Goal: Task Accomplishment & Management: Manage account settings

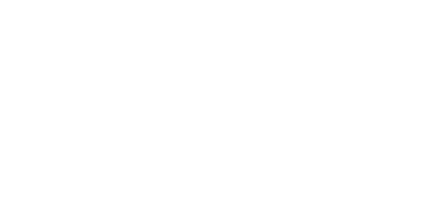
click at [153, 78] on div at bounding box center [210, 108] width 210 height 201
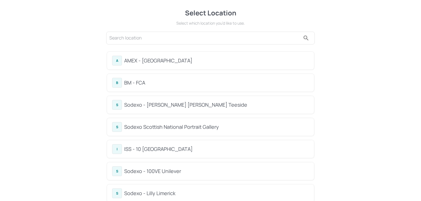
click at [113, 87] on div "B" at bounding box center [117, 83] width 10 height 10
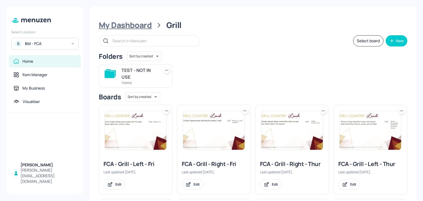
click at [133, 25] on div "My Dashboard" at bounding box center [125, 25] width 53 height 10
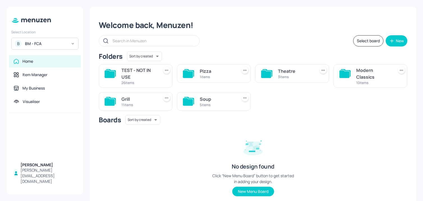
click at [183, 106] on div at bounding box center [188, 101] width 11 height 13
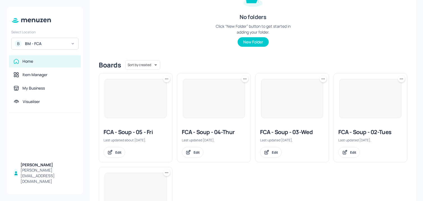
scroll to position [155, 0]
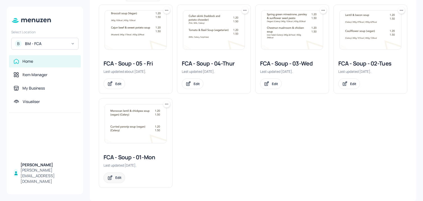
click at [110, 178] on icon at bounding box center [110, 178] width 6 height 6
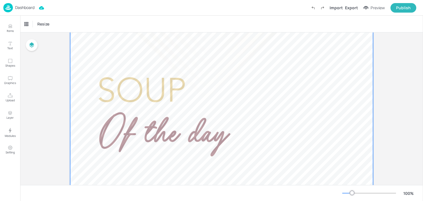
scroll to position [100, 0]
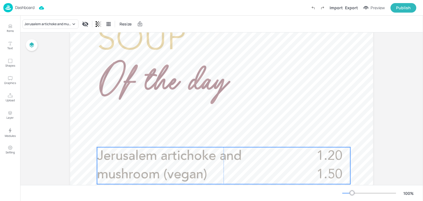
click at [178, 163] on p "Jerusalem artichoke and mushroom (vegan)" at bounding box center [202, 166] width 210 height 37
click at [217, 136] on icon "Edit Item" at bounding box center [219, 138] width 5 height 4
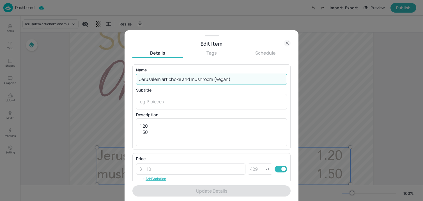
click at [197, 78] on input "Jerusalem artichoke and mushroom (vegan)" at bounding box center [211, 79] width 151 height 11
paste input "Creamy wild mushroom (vegan)(Celery"
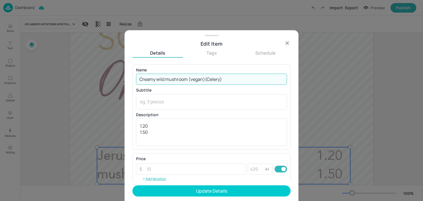
drag, startPoint x: 205, startPoint y: 81, endPoint x: 244, endPoint y: 81, distance: 39.6
click at [244, 81] on input "Creamy wild mushroom (vegan)(Celery)" at bounding box center [211, 79] width 151 height 11
type input "Creamy wild mushroom (vegan)"
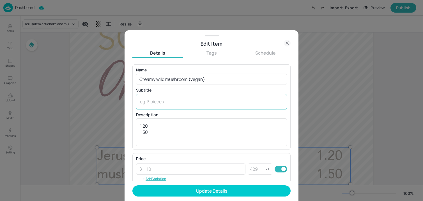
click at [206, 106] on div "x ​" at bounding box center [211, 101] width 151 height 15
paste textarea "(Celery)"
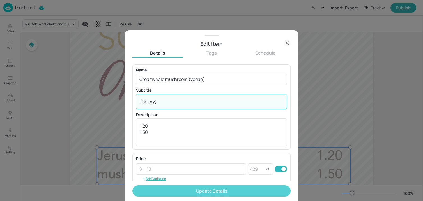
type textarea "(Celery)"
click at [178, 193] on button "Update Details" at bounding box center [211, 191] width 158 height 11
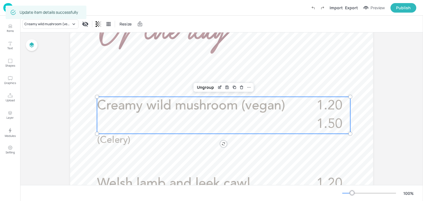
scroll to position [180, 0]
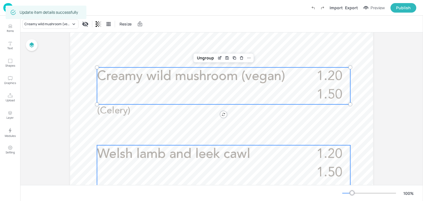
click at [231, 160] on span "Welsh lamb and leek cawl" at bounding box center [173, 154] width 153 height 13
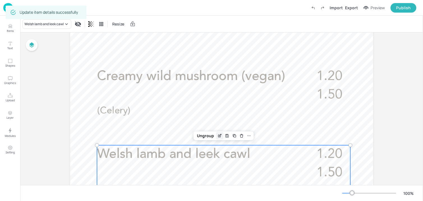
click at [219, 135] on icon "Edit Item" at bounding box center [220, 135] width 2 height 2
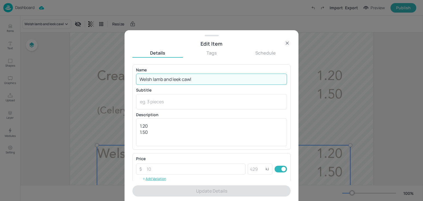
click at [209, 81] on input "Welsh lamb and leek cawl" at bounding box center [211, 79] width 151 height 11
paste input "(Halal) (Celery)"
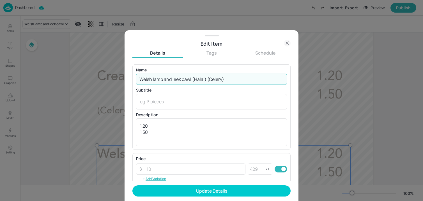
drag, startPoint x: 208, startPoint y: 81, endPoint x: 263, endPoint y: 81, distance: 55.3
click at [263, 81] on input "Welsh lamb and leek cawl (Halal) (Celery)" at bounding box center [211, 79] width 151 height 11
type input "Welsh lamb and leek cawl (Halal)"
click at [206, 111] on div "Name Welsh lamb and leek cawl (Halal) ​ Subtitle x ​ Description 1.20 1.50 x ​" at bounding box center [211, 107] width 151 height 78
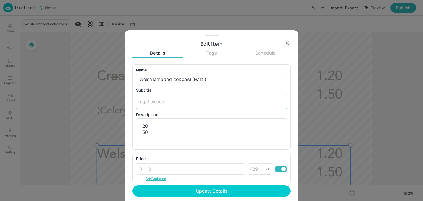
click at [203, 104] on textarea at bounding box center [211, 102] width 143 height 6
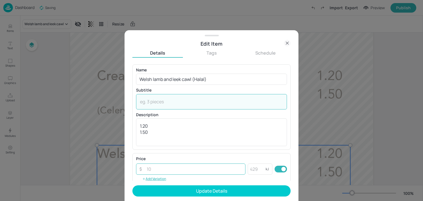
paste textarea "(Celery)"
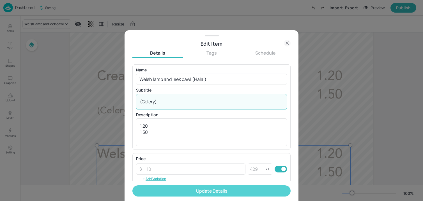
type textarea "(Celery)"
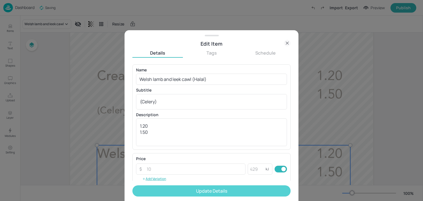
click at [191, 195] on button "Update Details" at bounding box center [211, 191] width 158 height 11
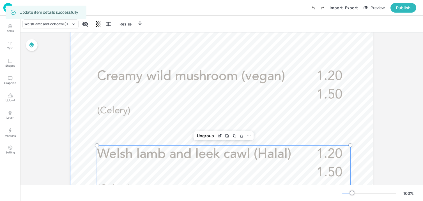
click at [81, 119] on div at bounding box center [221, 140] width 303 height 539
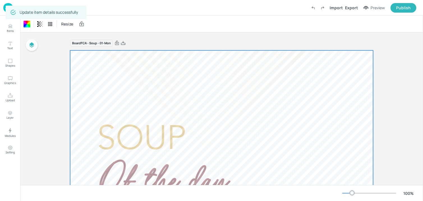
click at [3, 10] on img at bounding box center [8, 7] width 10 height 9
click at [8, 5] on img at bounding box center [8, 7] width 10 height 9
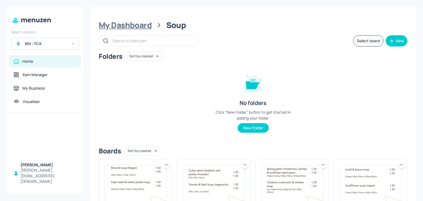
click at [132, 25] on div "My Dashboard" at bounding box center [125, 25] width 53 height 10
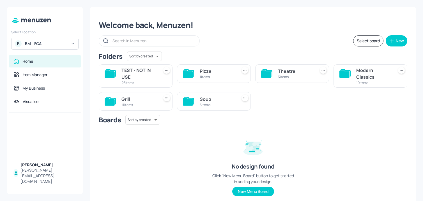
click at [369, 65] on div "Modern Classics 10 items" at bounding box center [371, 76] width 74 height 23
click at [368, 76] on div "Modern Classics" at bounding box center [373, 73] width 35 height 13
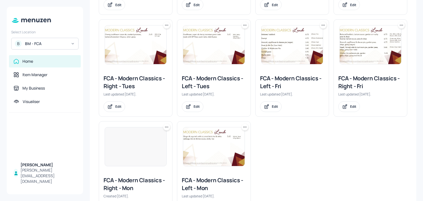
scroll to position [273, 0]
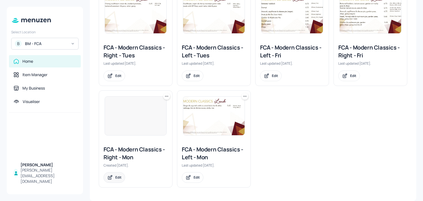
click at [116, 178] on div "Edit" at bounding box center [118, 177] width 6 height 5
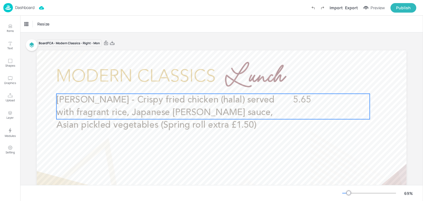
click at [274, 104] on p "Katsu curry - Crispy fried chicken (halal) served with fragrant rice, Japanese …" at bounding box center [166, 113] width 221 height 38
click at [208, 86] on icon "Edit Item" at bounding box center [209, 84] width 5 height 4
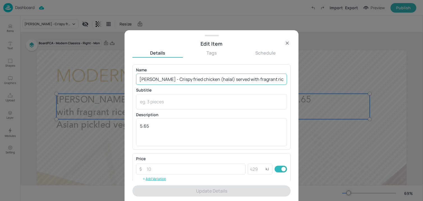
click at [197, 82] on input "Katsu curry - Crispy fried chicken (halal) served with fragrant rice, Japanese …" at bounding box center [211, 79] width 151 height 11
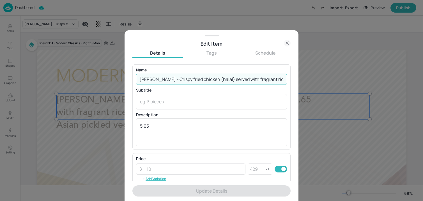
paste input "(Wheat, Soya, Celery)"
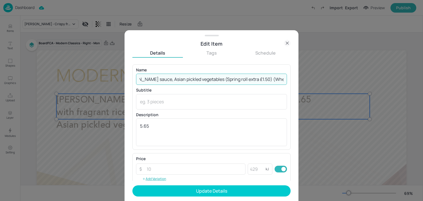
drag, startPoint x: 237, startPoint y: 79, endPoint x: 302, endPoint y: 82, distance: 64.8
click at [302, 82] on div "Edit Item Details Tags Schedule Name Katsu curry - Crispy fried chicken (halal)…" at bounding box center [211, 100] width 423 height 201
drag, startPoint x: 236, startPoint y: 81, endPoint x: 310, endPoint y: 81, distance: 73.8
click at [310, 81] on div "Edit Item Details Tags Schedule Name Katsu curry - Crispy fried chicken (halal)…" at bounding box center [211, 100] width 423 height 201
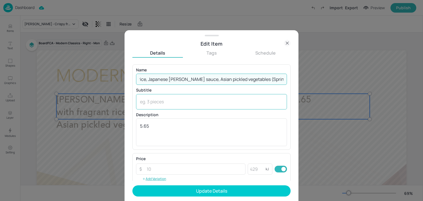
type input "Katsu curry - Crispy fried chicken (halal) served with fragrant rice, Japanese …"
click at [203, 104] on textarea at bounding box center [211, 102] width 143 height 6
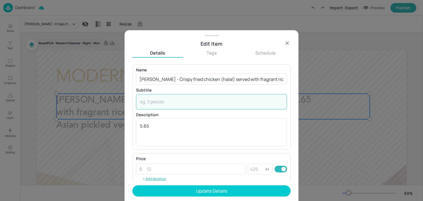
paste textarea "(Wheat, Soya, Celery)"
type textarea "(Wheat, Soya, Celery)"
click at [183, 197] on form "Name Katsu curry - Crispy fried chicken (halal) served with fragrant rice, Japa…" at bounding box center [211, 133] width 158 height 137
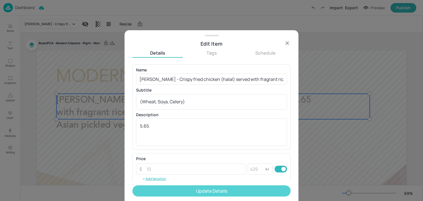
click at [183, 191] on button "Update Details" at bounding box center [211, 191] width 158 height 11
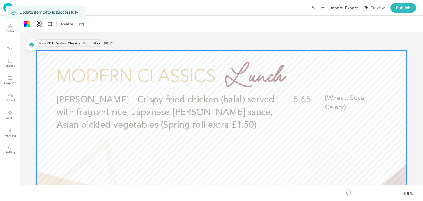
click at [2, 7] on div "Dashboard Saved Import Export Preview Publish" at bounding box center [211, 8] width 423 height 16
click at [3, 8] on div "Dashboard Saved Import Export Preview Publish" at bounding box center [211, 8] width 423 height 16
click at [4, 8] on img at bounding box center [8, 7] width 10 height 9
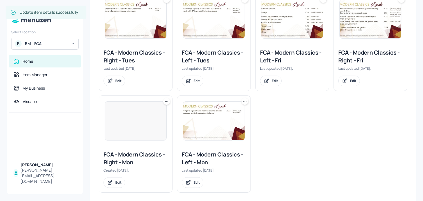
scroll to position [273, 0]
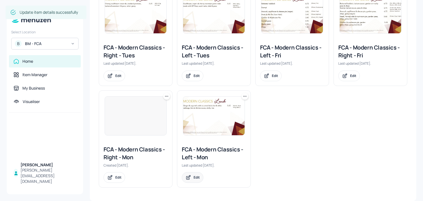
click at [192, 175] on div "Edit" at bounding box center [193, 178] width 22 height 11
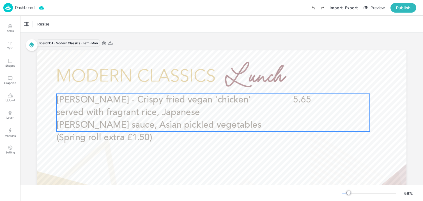
click at [171, 125] on span "Katsu curry - Crispy fried vegan 'chicken' served with fragrant rice, Japanese …" at bounding box center [158, 119] width 205 height 47
click at [207, 82] on icon "Edit Item" at bounding box center [209, 84] width 5 height 4
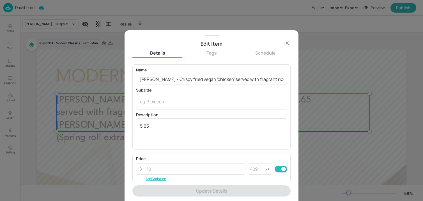
click at [202, 72] on p "Name" at bounding box center [211, 70] width 151 height 4
click at [202, 73] on div "Name Katsu curry - Crispy fried vegan 'chicken' served with fragrant rice, Japa…" at bounding box center [211, 76] width 151 height 17
click at [202, 75] on input "Katsu curry - Crispy fried vegan 'chicken' served with fragrant rice, Japanese …" at bounding box center [211, 79] width 151 height 11
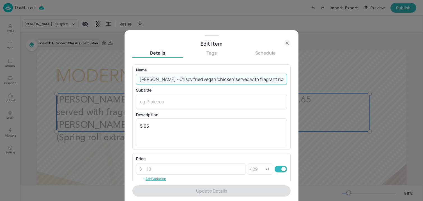
paste input "(Wheat, Soya, Celery)"
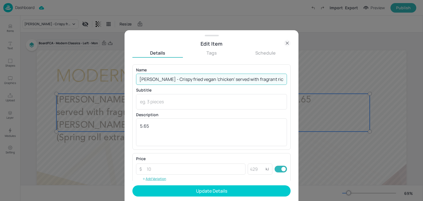
scroll to position [0, 186]
drag, startPoint x: 237, startPoint y: 80, endPoint x: 300, endPoint y: 80, distance: 62.8
click at [300, 80] on div "Edit Item Details Tags Schedule Name Katsu curry - Crispy fried vegan 'chicken'…" at bounding box center [211, 100] width 423 height 201
type input "Katsu curry - Crispy fried vegan 'chicken' served with fragrant rice, Japanese …"
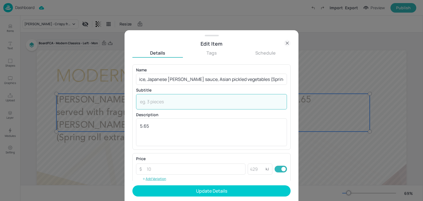
scroll to position [0, 0]
click at [202, 103] on textarea at bounding box center [211, 102] width 143 height 6
paste textarea "(Wheat, Soya, Celery)"
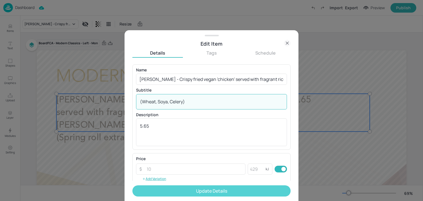
type textarea "(Wheat, Soya, Celery)"
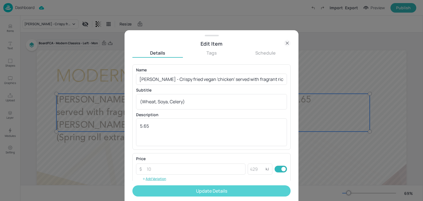
click at [184, 187] on button "Update Details" at bounding box center [211, 191] width 158 height 11
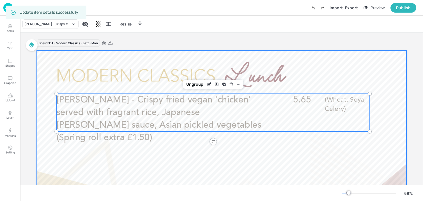
click at [109, 172] on div at bounding box center [222, 154] width 370 height 208
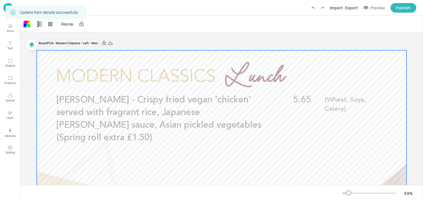
click at [5, 10] on img at bounding box center [8, 7] width 10 height 9
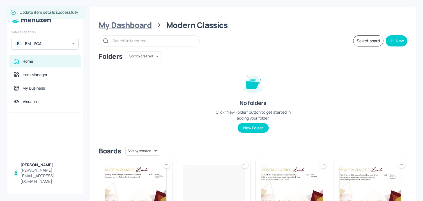
click at [112, 26] on div "My Dashboard" at bounding box center [125, 25] width 53 height 10
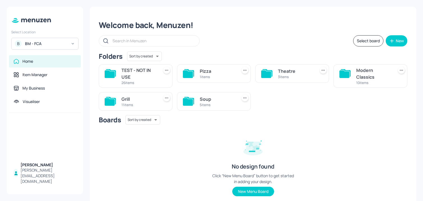
click at [298, 76] on div "3 items" at bounding box center [295, 77] width 35 height 5
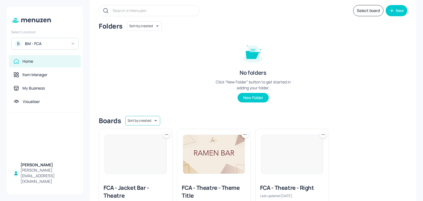
scroll to position [69, 0]
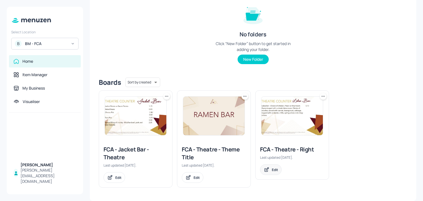
click at [274, 172] on div "Edit" at bounding box center [271, 170] width 22 height 11
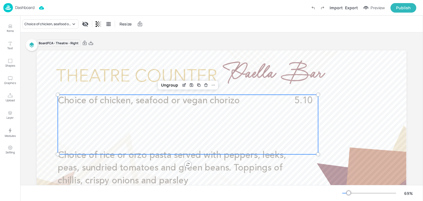
click at [203, 128] on div "Choice of chicken, seafood or vegan chorizo 5.10" at bounding box center [188, 125] width 260 height 60
click at [182, 86] on icon "Edit Item" at bounding box center [184, 85] width 5 height 4
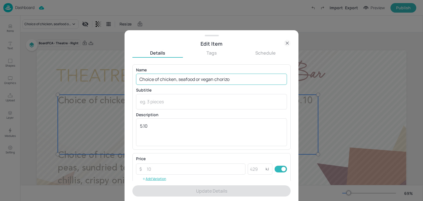
click at [166, 83] on input "Choice of chicken, seafood or vegan chorizo" at bounding box center [211, 79] width 151 height 11
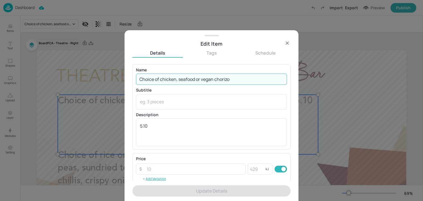
paste input "Paella bar - Choice of chicken (Halal), seafood (Crustaceans, Molluscs) or vega…"
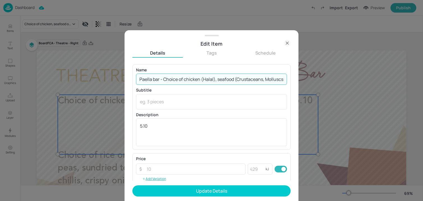
scroll to position [0, 367]
click at [171, 82] on input "Paella bar - Choice of chicken (Halal), seafood (Crustaceans, Molluscs) or vega…" at bounding box center [211, 79] width 151 height 11
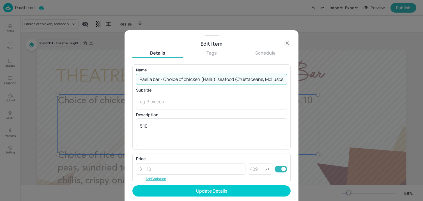
click at [226, 81] on input "Paella bar - Choice of chicken (Halal), seafood (Crustaceans, Molluscs) or vega…" at bounding box center [211, 79] width 151 height 11
drag, startPoint x: 191, startPoint y: 79, endPoint x: 315, endPoint y: 82, distance: 123.5
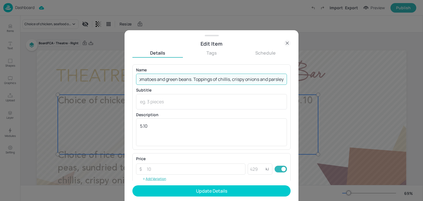
click at [315, 82] on div "Edit Item Details Tags Schedule Name Paella bar - Choice of chicken (Halal), se…" at bounding box center [211, 100] width 423 height 201
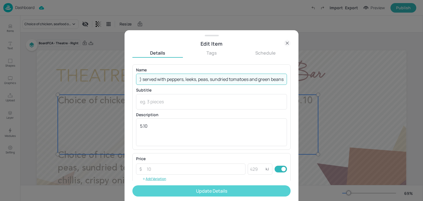
type input "Paella bar - Choice of chicken (Halal), seafood (Crustaceans, Molluscs) or vega…"
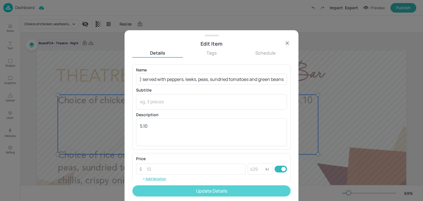
scroll to position [0, 0]
click at [174, 190] on button "Update Details" at bounding box center [211, 191] width 158 height 11
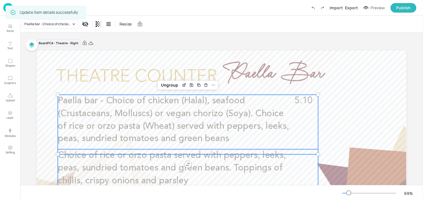
click at [114, 174] on p "Choice of rice or orzo pasta served with peppers, leeks, peas, sundried tomatoe…" at bounding box center [175, 169] width 234 height 38
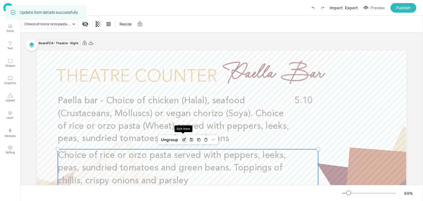
click at [184, 142] on icon "Edit Item" at bounding box center [184, 140] width 5 height 4
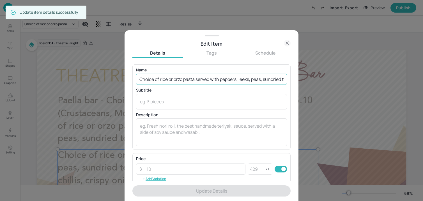
click at [168, 81] on input "Choice of rice or orzo pasta served with peppers, leeks, peas, sundried tomatoe…" at bounding box center [211, 79] width 151 height 11
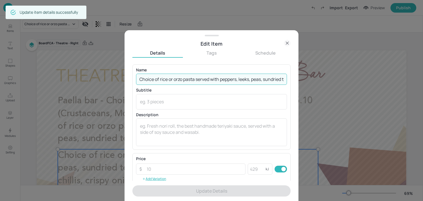
paste input "text"
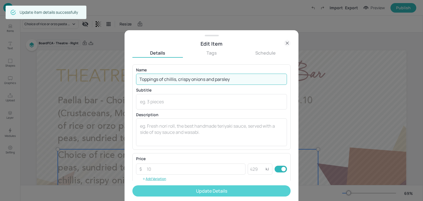
type input "Toppings of chillis, crispy onions and parsley"
click at [196, 192] on button "Update Details" at bounding box center [211, 191] width 158 height 11
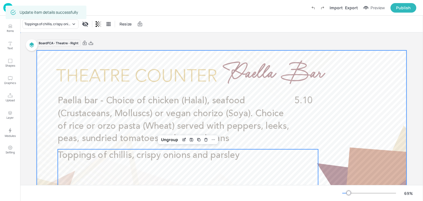
click at [354, 118] on div at bounding box center [222, 154] width 370 height 208
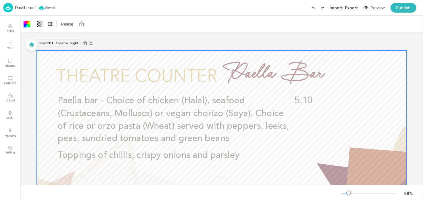
click at [26, 6] on p "Dashboard" at bounding box center [24, 8] width 19 height 4
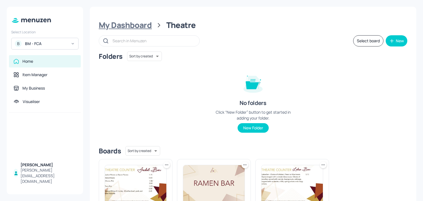
click at [143, 30] on div "My Dashboard" at bounding box center [125, 25] width 53 height 10
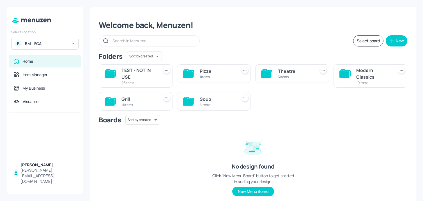
click at [133, 105] on div "11 items" at bounding box center [138, 105] width 35 height 5
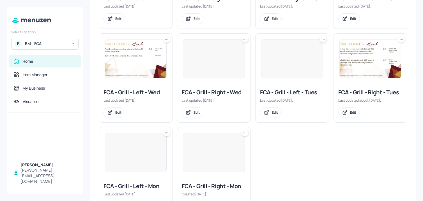
scroll to position [195, 0]
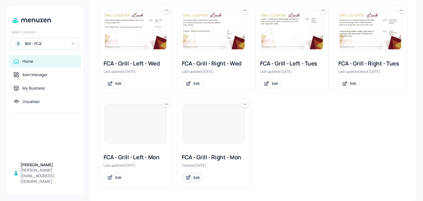
click at [189, 175] on icon at bounding box center [188, 178] width 6 height 6
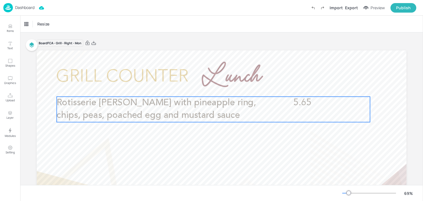
click at [149, 115] on span "Rotisserie Gammon with pineapple ring, chips, peas, poached egg and mustard sau…" at bounding box center [156, 109] width 199 height 22
click at [211, 88] on icon "Edit Item" at bounding box center [209, 87] width 5 height 4
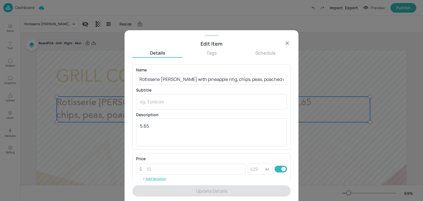
click at [191, 86] on div "Name Rotisserie Gammon with pineapple ring, chips, peas, poached egg and mustar…" at bounding box center [211, 107] width 151 height 78
click at [191, 82] on input "Rotisserie Gammon with pineapple ring, chips, peas, poached egg and mustard sau…" at bounding box center [211, 79] width 151 height 11
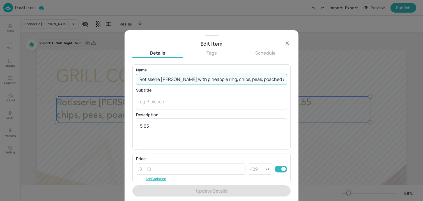
paste input "(Egg, Milk, Wheat, Mustard)"
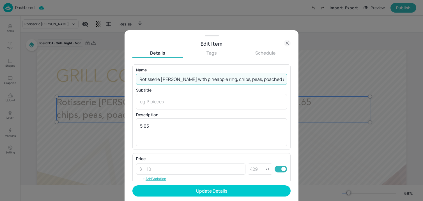
scroll to position [0, 94]
click at [225, 81] on input "Rotisserie Gammon with pineapple ring, chips, peas, poached egg and mustard sau…" at bounding box center [211, 79] width 151 height 11
drag, startPoint x: 224, startPoint y: 81, endPoint x: 299, endPoint y: 82, distance: 74.3
click at [299, 82] on div "Edit Item Details Tags Schedule Name Rotisserie Gammon with pineapple ring, chi…" at bounding box center [211, 100] width 423 height 201
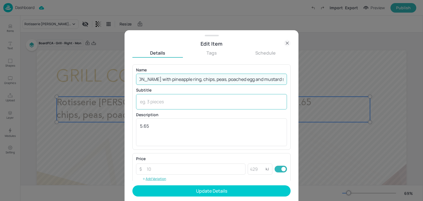
type input "Rotisserie Gammon with pineapple ring, chips, peas, poached egg and mustard sau…"
click at [189, 108] on div "x ​" at bounding box center [211, 101] width 151 height 15
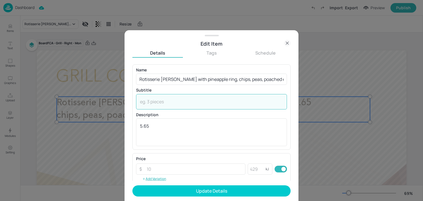
paste textarea "(Egg, Milk, Wheat, Mustard)"
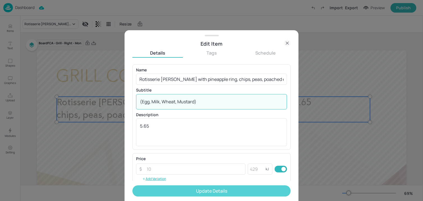
type textarea "(Egg, Milk, Wheat, Mustard)"
click at [187, 192] on button "Update Details" at bounding box center [211, 191] width 158 height 11
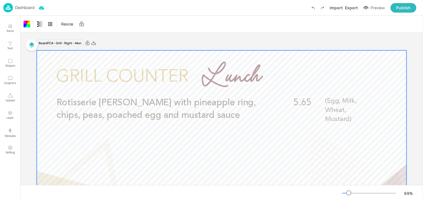
click at [5, 10] on img at bounding box center [8, 7] width 10 height 9
click at [10, 8] on img at bounding box center [8, 7] width 10 height 9
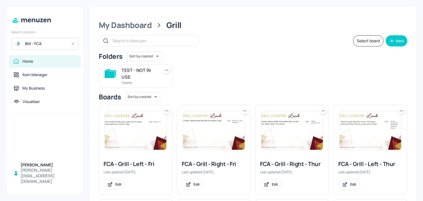
scroll to position [195, 0]
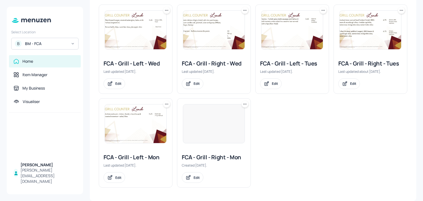
click at [117, 183] on div "FCA - Grill - Left - Mon Last updated 23 days ago. Edit" at bounding box center [135, 168] width 73 height 38
click at [117, 181] on div "Edit" at bounding box center [115, 178] width 22 height 11
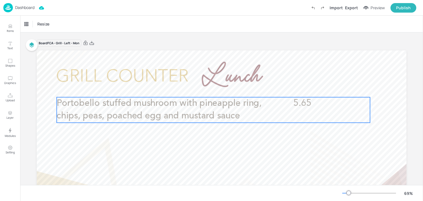
click at [157, 118] on span "Portobello stuffed mushroom with pineapple ring, chips, peas, poached egg and m…" at bounding box center [159, 110] width 205 height 22
click at [208, 90] on icon "Edit Item" at bounding box center [209, 88] width 5 height 4
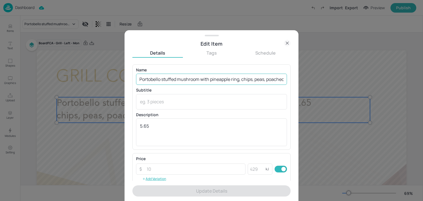
click at [199, 80] on input "Portobello stuffed mushroom with pineapple ring, chips, peas, poached egg and m…" at bounding box center [211, 79] width 151 height 11
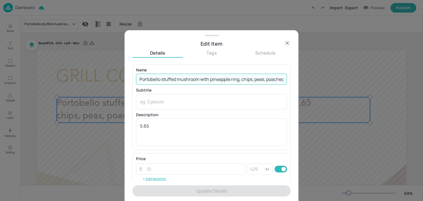
click at [199, 80] on input "Portobello stuffed mushroom with pineapple ring, chips, peas, poached egg and m…" at bounding box center [211, 79] width 151 height 11
paste input "(Egg, Milk, Wheat, Mustard)"
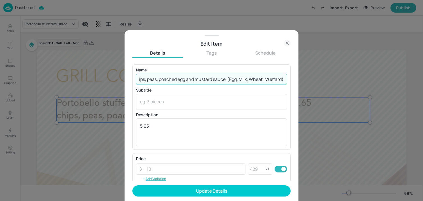
drag, startPoint x: 222, startPoint y: 81, endPoint x: 326, endPoint y: 83, distance: 103.8
click at [326, 83] on div "Edit Item Details Tags Schedule Name Portobello stuffed mushroom with pineapple…" at bounding box center [211, 100] width 423 height 201
type input "Portobello stuffed mushroom with pineapple ring, chips, peas, poached egg and m…"
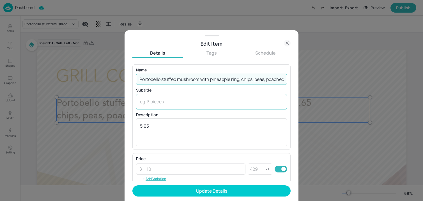
click at [163, 107] on div "x ​" at bounding box center [211, 101] width 151 height 15
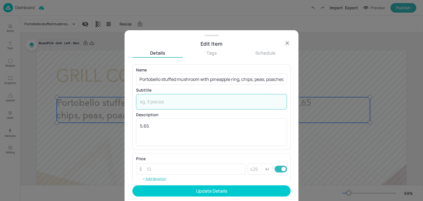
paste textarea "(Egg, Milk, Wheat, Mustard)"
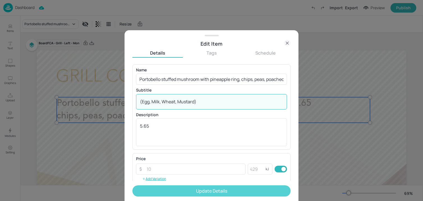
type textarea "(Egg, Milk, Wheat, Mustard)"
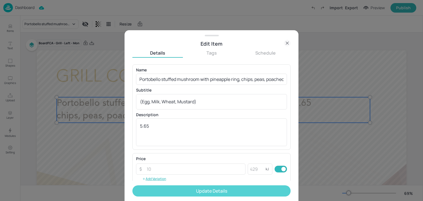
click at [162, 190] on button "Update Details" at bounding box center [211, 191] width 158 height 11
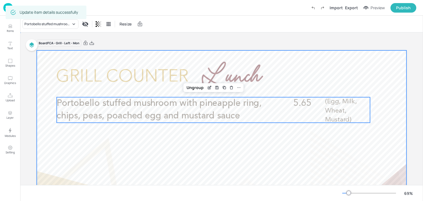
click at [40, 134] on div at bounding box center [222, 154] width 370 height 208
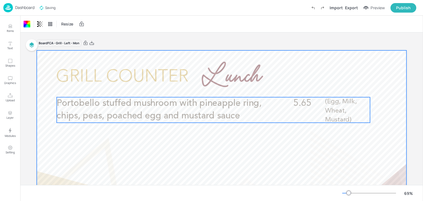
click at [172, 121] on span "Portobello stuffed mushroom with pineapple ring, chips, peas, poached egg and m…" at bounding box center [159, 110] width 205 height 22
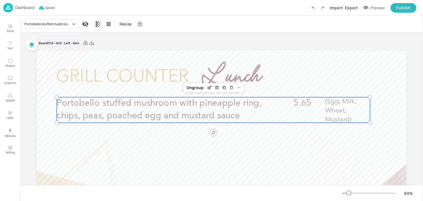
click at [22, 7] on p "Dashboard" at bounding box center [24, 8] width 19 height 4
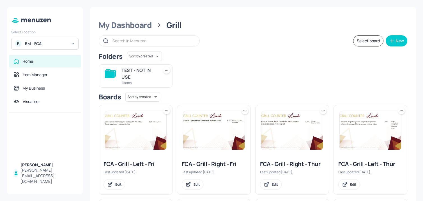
click at [198, 85] on div "TEST - NOT IN USE 1 items" at bounding box center [250, 74] width 313 height 28
click at [136, 24] on div "My Dashboard" at bounding box center [125, 25] width 53 height 10
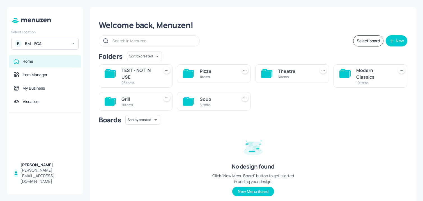
click at [290, 77] on div "3 items" at bounding box center [295, 77] width 35 height 5
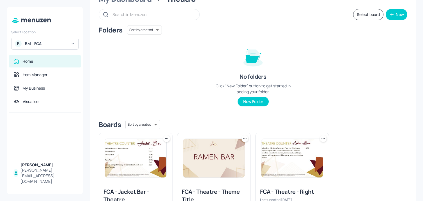
scroll to position [69, 0]
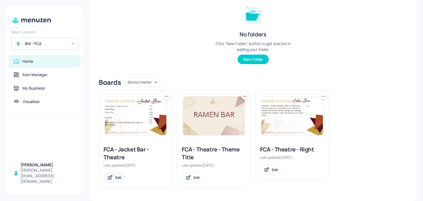
click at [116, 175] on div "Edit" at bounding box center [115, 178] width 22 height 11
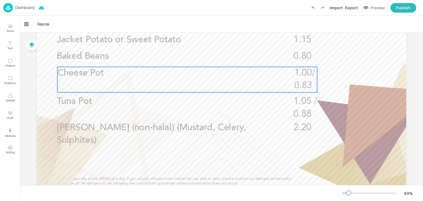
scroll to position [87, 0]
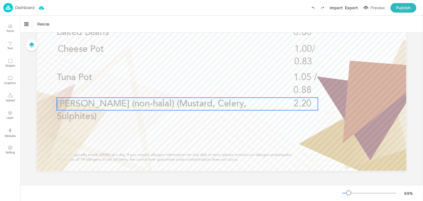
click at [148, 109] on p "Lamb Keema (non-halal) (Mustard, Celery, Sulphites)" at bounding box center [161, 110] width 209 height 25
click at [183, 89] on icon "Edit Item" at bounding box center [183, 88] width 5 height 4
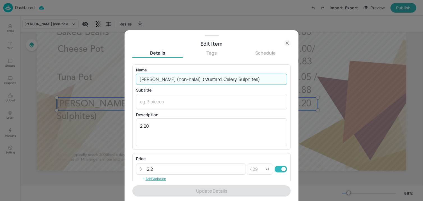
click at [183, 77] on input "Lamb Keema (non-halal) (Mustard, Celery, Sulphites)" at bounding box center [211, 79] width 151 height 11
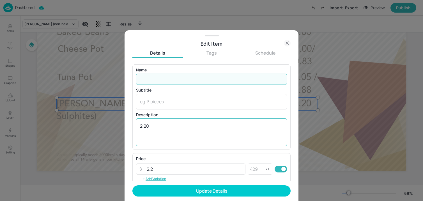
click at [158, 121] on div "2.20 x ​" at bounding box center [211, 133] width 151 height 28
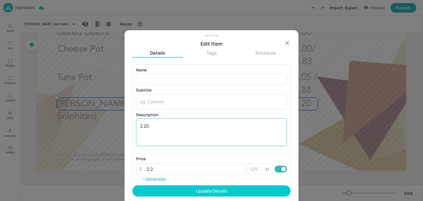
click at [158, 121] on div "2.20 x ​" at bounding box center [211, 133] width 151 height 28
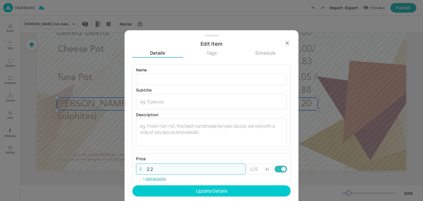
click at [158, 168] on input "2.2" at bounding box center [194, 169] width 102 height 11
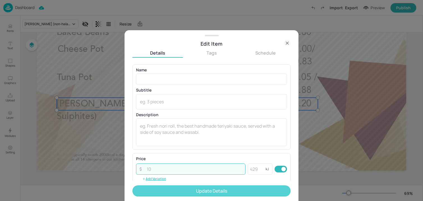
click at [173, 191] on button "Update Details" at bounding box center [211, 191] width 158 height 11
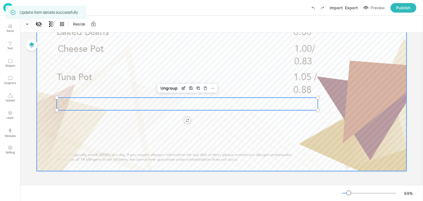
click at [78, 143] on div at bounding box center [222, 68] width 370 height 208
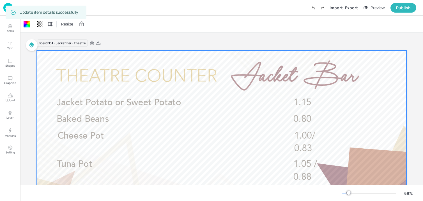
click at [1, 9] on div "Dashboard Saving Import Export Preview Publish" at bounding box center [211, 8] width 423 height 16
click at [4, 9] on img at bounding box center [8, 7] width 10 height 9
click at [5, 10] on img at bounding box center [8, 7] width 10 height 9
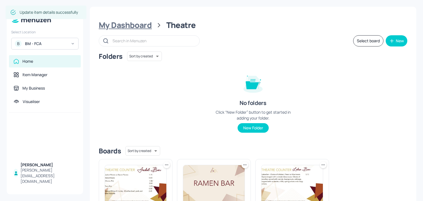
click at [141, 30] on div "My Dashboard" at bounding box center [125, 25] width 53 height 10
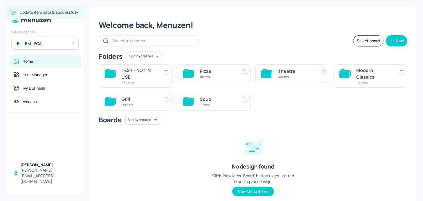
click at [211, 72] on div "Pizza" at bounding box center [217, 71] width 35 height 7
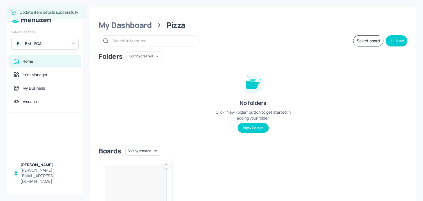
scroll to position [61, 0]
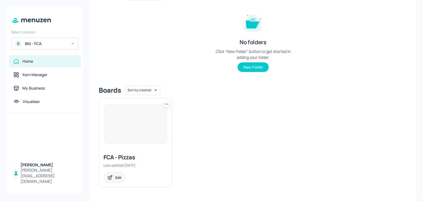
click at [108, 177] on icon at bounding box center [110, 178] width 6 height 6
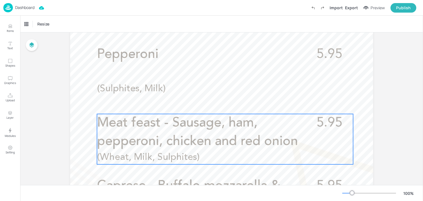
scroll to position [238, 0]
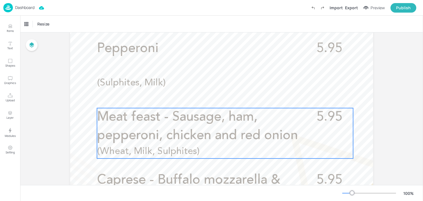
click at [190, 129] on p "Meat feast - Sausage, ham, pepperoni, chicken and red onion" at bounding box center [200, 126] width 206 height 37
click at [219, 100] on icon "Edit Item" at bounding box center [221, 99] width 5 height 4
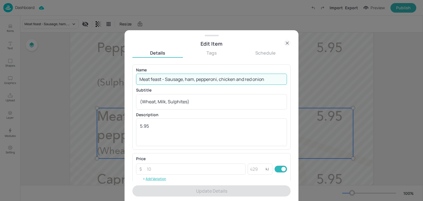
click at [248, 79] on input "Meat feast - Sausage, ham, pepperoni, chicken and red onion" at bounding box center [211, 79] width 151 height 11
paste input "Special - Lahmacun - middle eastern flat bread topped with lamb, tomato and oni…"
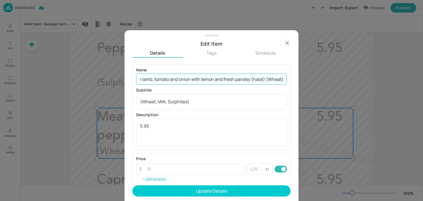
drag, startPoint x: 265, startPoint y: 81, endPoint x: 299, endPoint y: 81, distance: 34.2
click at [299, 81] on div "Edit Item Details Tags Schedule Name Special - Lahmacun - middle eastern flat b…" at bounding box center [211, 100] width 423 height 201
type input "Special - Lahmacun - middle eastern flat bread topped with lamb, tomato and oni…"
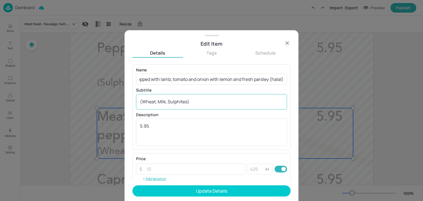
scroll to position [0, 0]
click at [197, 98] on div "(Wheat, Milk, Sulphites) x ​" at bounding box center [211, 101] width 151 height 15
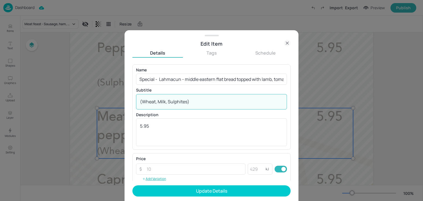
click at [197, 98] on div "(Wheat, Milk, Sulphites) x ​" at bounding box center [211, 101] width 151 height 15
paste textarea ")"
type textarea "(Wheat)"
click at [187, 79] on input "Special - Lahmacun - middle eastern flat bread topped with lamb, tomato and oni…" at bounding box center [211, 79] width 151 height 11
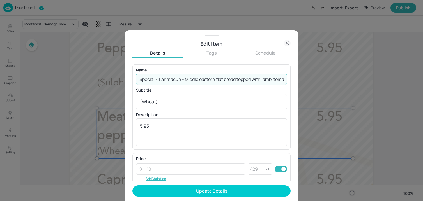
drag, startPoint x: 159, startPoint y: 80, endPoint x: 113, endPoint y: 80, distance: 46.0
click at [113, 80] on div "Edit Item Details Tags Schedule Name Special - Lahmacun - Middle eastern flat b…" at bounding box center [211, 100] width 423 height 201
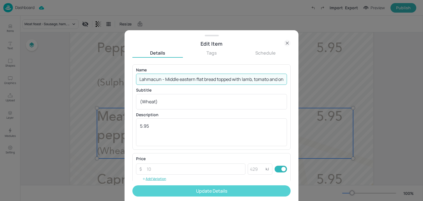
type input "Lahmacun - Middle eastern flat bread topped with lamb, tomato and onion with le…"
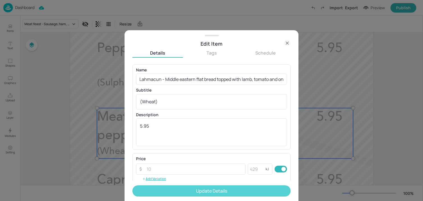
click at [211, 192] on button "Update Details" at bounding box center [211, 191] width 158 height 11
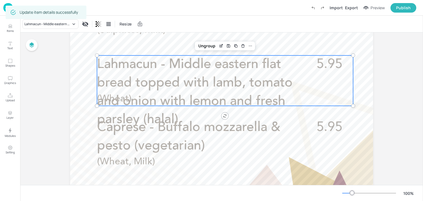
scroll to position [324, 0]
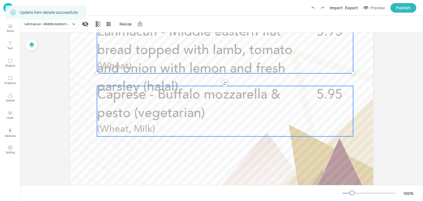
click at [202, 111] on span "Caprese - Buffalo mozzarella & pesto (vegetarian)" at bounding box center [188, 105] width 183 height 32
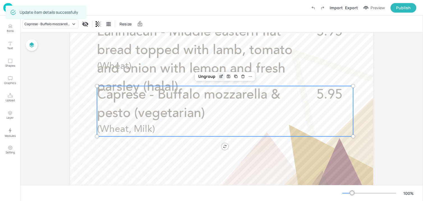
click at [220, 79] on div "Edit Item" at bounding box center [221, 76] width 7 height 7
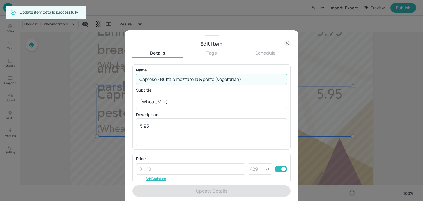
click at [210, 82] on input "Caprese - Buffalo mozzarella & pesto (vegetarian)" at bounding box center [211, 79] width 151 height 11
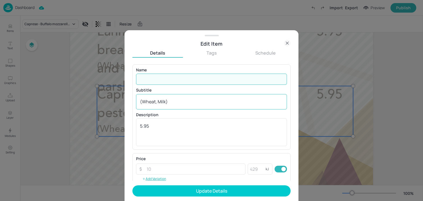
click at [159, 100] on textarea "(Wheat, Milk)" at bounding box center [211, 102] width 143 height 6
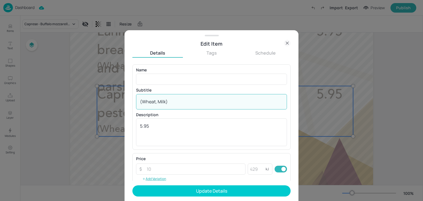
click at [159, 100] on textarea "(Wheat, Milk)" at bounding box center [211, 102] width 143 height 6
click at [148, 131] on textarea "5.95" at bounding box center [211, 132] width 143 height 19
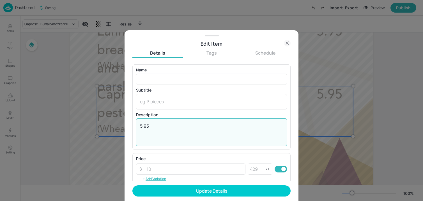
click at [148, 131] on textarea "5.95" at bounding box center [211, 132] width 143 height 19
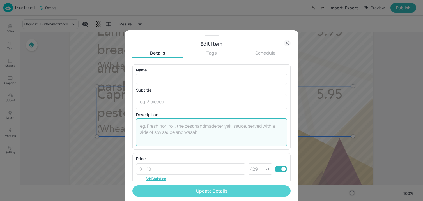
click at [149, 187] on button "Update Details" at bounding box center [211, 191] width 158 height 11
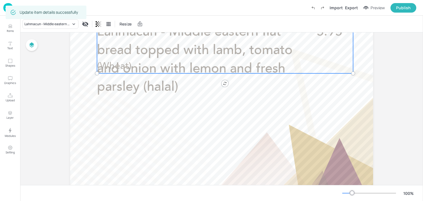
click at [142, 71] on p "(Wheat)" at bounding box center [164, 66] width 134 height 13
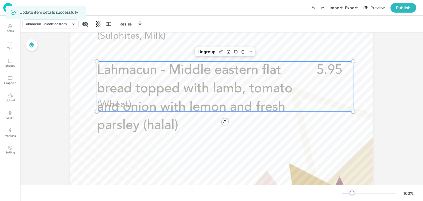
scroll to position [296, 0]
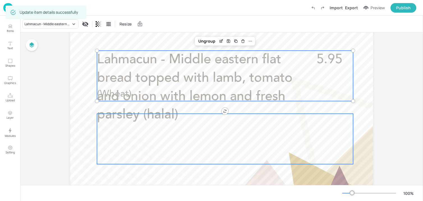
click at [137, 151] on div at bounding box center [225, 139] width 256 height 50
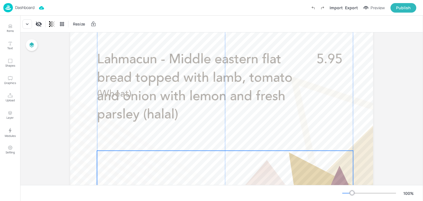
drag, startPoint x: 141, startPoint y: 142, endPoint x: 141, endPoint y: 178, distance: 35.9
click at [141, 178] on div at bounding box center [225, 176] width 256 height 50
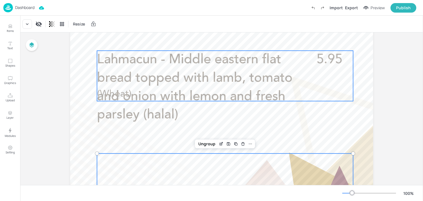
click at [140, 100] on p "(Wheat)" at bounding box center [164, 94] width 134 height 13
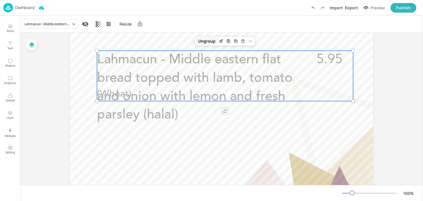
click at [211, 41] on div "Ungroup" at bounding box center [207, 41] width 22 height 7
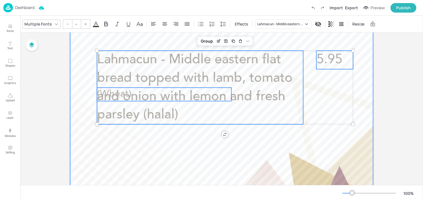
click at [165, 157] on div at bounding box center [225, 179] width 256 height 50
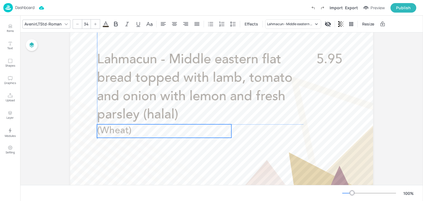
drag, startPoint x: 120, startPoint y: 95, endPoint x: 121, endPoint y: 132, distance: 37.9
click at [121, 132] on span "(Wheat)" at bounding box center [114, 131] width 35 height 10
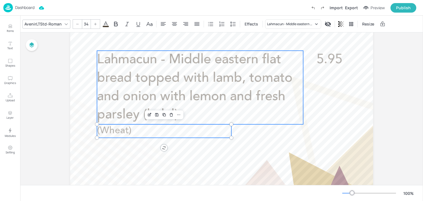
type input "47"
click at [141, 94] on span "Lahmacun - Middle eastern flat bread topped with lamb, tomato and onion with le…" at bounding box center [195, 87] width 196 height 68
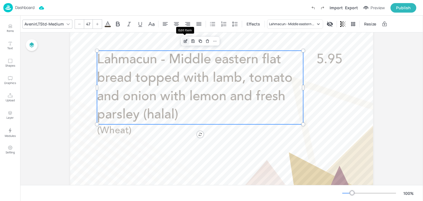
click at [186, 42] on icon "Edit Item" at bounding box center [185, 41] width 5 height 4
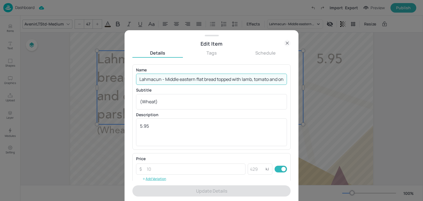
click at [272, 80] on input "Lahmacun - Middle eastern flat bread topped with lamb, tomato and onion with le…" at bounding box center [211, 79] width 151 height 11
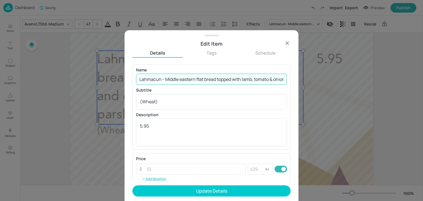
scroll to position [0, 79]
drag, startPoint x: 268, startPoint y: 80, endPoint x: 300, endPoint y: 80, distance: 32.8
click at [300, 80] on div "Edit Item Details Tags Schedule Name Lahmacun - Middle eastern flat bread toppe…" at bounding box center [211, 100] width 423 height 201
type input "Lahmacun - Middle eastern flat bread topped with lamb, tomato & onion with lemo…"
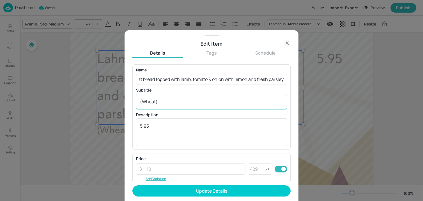
scroll to position [0, 0]
click at [140, 100] on div "(Wheat) x ​" at bounding box center [211, 101] width 151 height 15
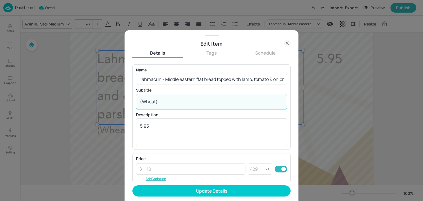
paste textarea "(halal)"
type textarea "(halal) (Wheat)"
click at [278, 80] on input "Lahmacun - Middle eastern flat bread topped with lamb, tomato & onion with lemo…" at bounding box center [211, 79] width 151 height 11
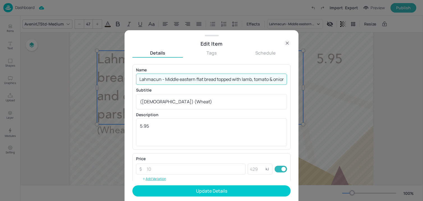
click at [278, 80] on input "Lahmacun - Middle eastern flat bread topped with lamb, tomato & onion with lemo…" at bounding box center [211, 79] width 151 height 11
click at [251, 79] on input "Lahmacun - Middle eastern flat bread topped with lamb, tomato & onion with lemo…" at bounding box center [211, 79] width 151 height 11
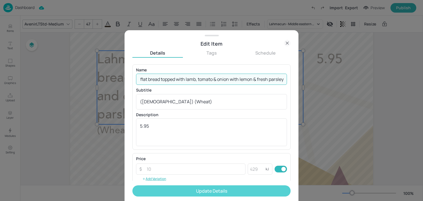
type input "Lahmacun - Middle eastern flat bread topped with lamb, tomato & onion with lemo…"
click at [213, 190] on button "Update Details" at bounding box center [211, 191] width 158 height 11
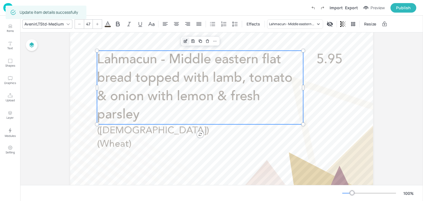
click at [186, 40] on icon "Edit Item" at bounding box center [185, 41] width 5 height 4
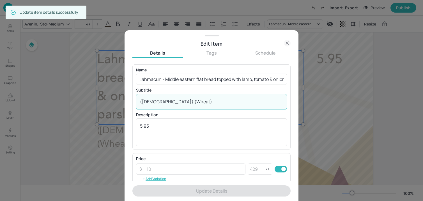
drag, startPoint x: 155, startPoint y: 102, endPoint x: 121, endPoint y: 102, distance: 34.5
click at [121, 102] on div "Edit Item Details Tags Schedule Name Lahmacun - Middle eastern flat bread toppe…" at bounding box center [211, 100] width 423 height 201
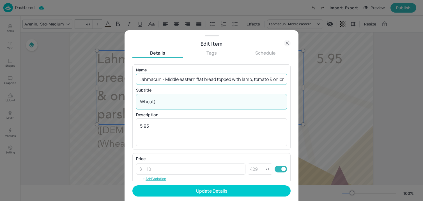
type textarea "Wheat)"
click at [207, 74] on div "Name Lahmacun - Middle eastern flat bread topped with lamb, tomato & onion with…" at bounding box center [211, 76] width 151 height 17
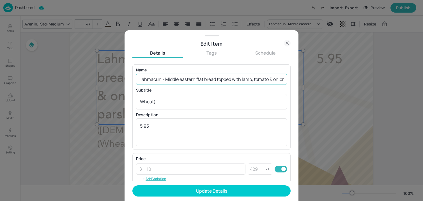
click at [207, 74] on input "Lahmacun - Middle eastern flat bread topped with lamb, tomato & onion with lemo…" at bounding box center [211, 79] width 151 height 11
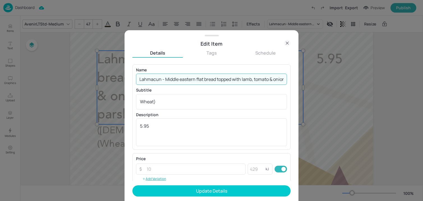
click at [207, 74] on input "Lahmacun - Middle eastern flat bread topped with lamb, tomato & onion with lemo…" at bounding box center [211, 79] width 151 height 11
paste input "(halal) ("
type input "Lahmacun - Middle eastern flat bread topped with lamb, tomato & onion with lemo…"
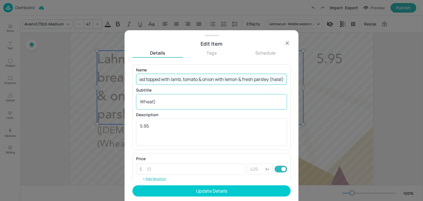
scroll to position [0, 0]
click at [136, 104] on div "Wheat) x ​" at bounding box center [211, 101] width 151 height 15
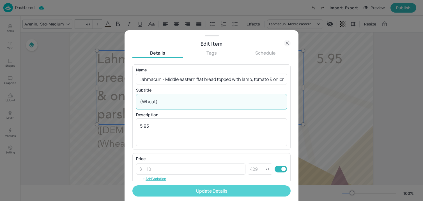
type textarea "(Wheat)"
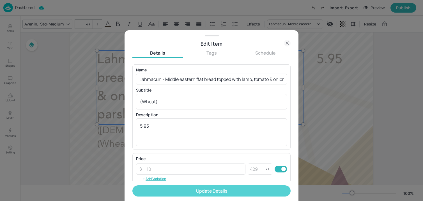
click at [167, 190] on button "Update Details" at bounding box center [211, 191] width 158 height 11
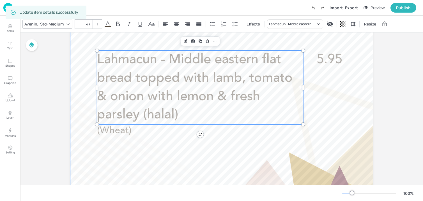
click at [77, 141] on div at bounding box center [221, 24] width 303 height 539
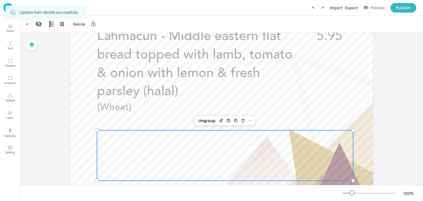
click at [116, 157] on div at bounding box center [225, 155] width 256 height 50
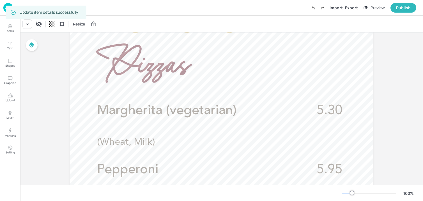
scroll to position [69, 0]
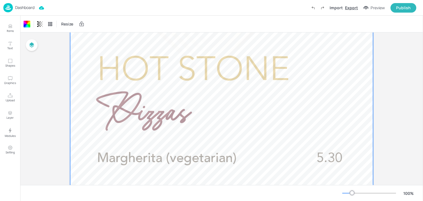
click at [353, 7] on div "Export" at bounding box center [351, 8] width 13 height 6
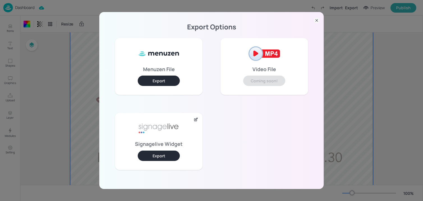
click at [144, 156] on button "Export" at bounding box center [159, 156] width 42 height 10
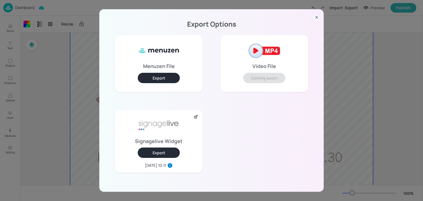
click at [83, 33] on div "Export Options Menuzen File Export Video File Coming soon! Signagelive Widget E…" at bounding box center [211, 100] width 423 height 201
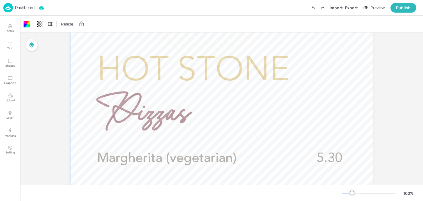
click at [30, 8] on p "Dashboard" at bounding box center [24, 8] width 19 height 4
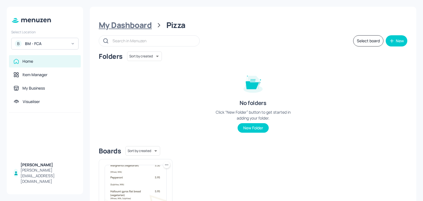
click at [106, 25] on div "My Dashboard" at bounding box center [125, 25] width 53 height 10
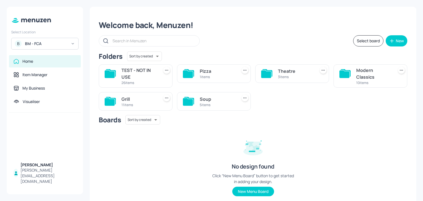
click at [50, 44] on div "BM - FCA" at bounding box center [46, 44] width 42 height 6
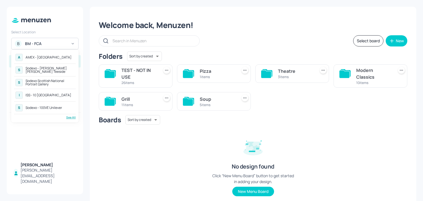
click at [48, 81] on div "Sodexo Scottish National Portrait Gallery" at bounding box center [50, 82] width 49 height 7
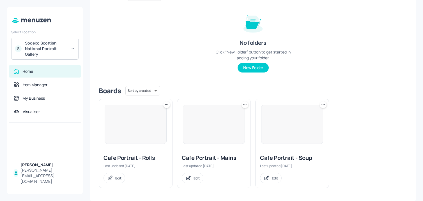
scroll to position [61, 0]
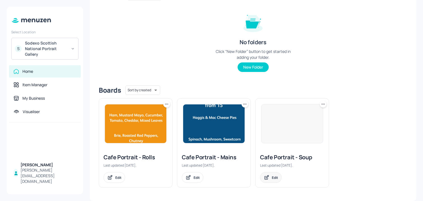
click at [273, 181] on div "Edit" at bounding box center [271, 178] width 22 height 11
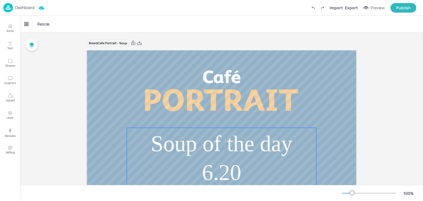
click at [222, 157] on p "Soup of the day" at bounding box center [222, 143] width 190 height 31
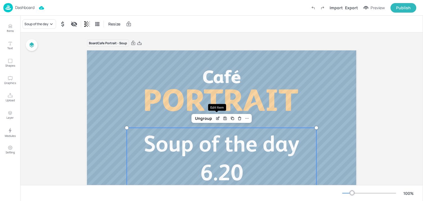
drag, startPoint x: 217, startPoint y: 119, endPoint x: 217, endPoint y: 123, distance: 4.0
click at [217, 123] on div "Tomato and Lentil (Sold Out) Soup of the day 6.20 Carrot, Chilli, Ginger and Cu…" at bounding box center [221, 201] width 269 height 303
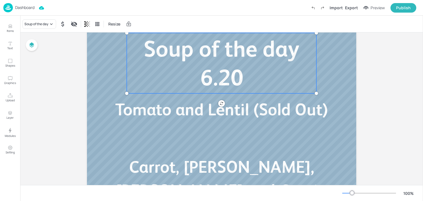
scroll to position [129, 0]
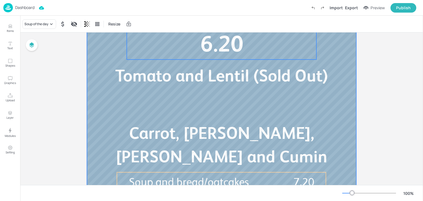
click at [221, 93] on div at bounding box center [221, 72] width 269 height 303
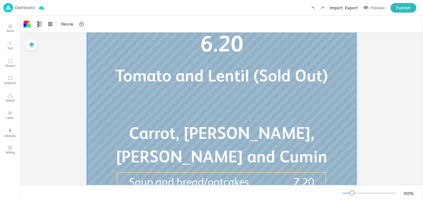
click at [221, 86] on p "Tomato and Lentil (Sold Out)" at bounding box center [221, 76] width 241 height 24
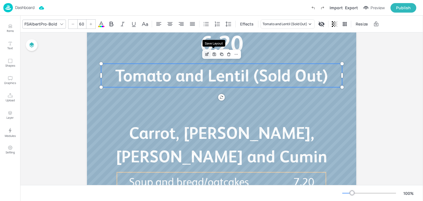
click at [206, 55] on icon "Edit Item" at bounding box center [207, 54] width 5 height 4
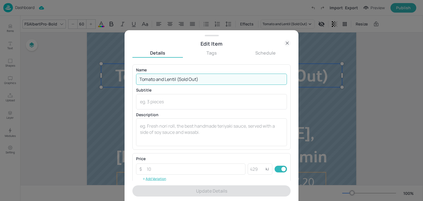
click at [202, 77] on input "Tomato and Lentil (Sold Out)" at bounding box center [211, 79] width 151 height 11
paste input "Curry Parsnip, Sweet Potato, Beans"
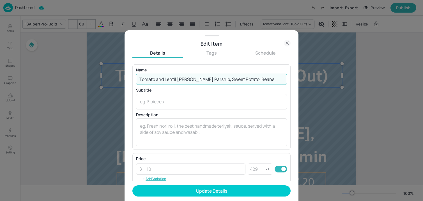
drag, startPoint x: 176, startPoint y: 78, endPoint x: 320, endPoint y: 79, distance: 143.6
click at [320, 79] on div "Edit Item Details Tags Schedule Name Tomato and Lentil Curry Parsnip, Sweet Pot…" at bounding box center [211, 100] width 423 height 201
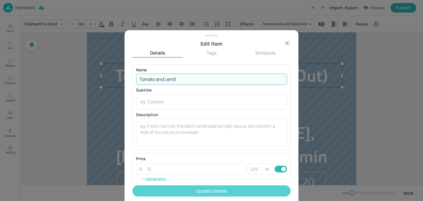
type input "Tomato and Lentil"
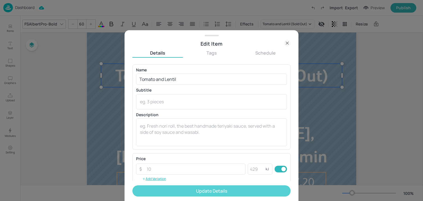
click at [179, 189] on button "Update Details" at bounding box center [211, 191] width 158 height 11
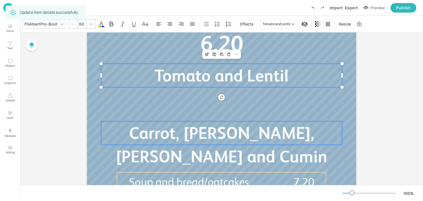
type input "60"
click at [124, 139] on span "Carrot, Chilli, Ginger and Cumin" at bounding box center [222, 145] width 212 height 43
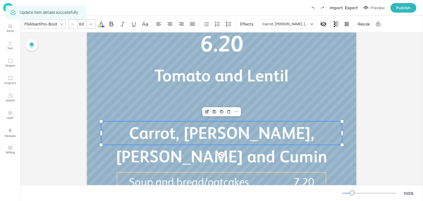
click at [206, 111] on icon "Edit Item" at bounding box center [207, 112] width 5 height 4
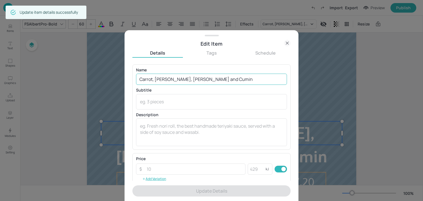
click at [199, 81] on input "Carrot, Chilli, Ginger and Cumin" at bounding box center [211, 79] width 151 height 11
paste input "urry Parsnip, Sweet Potato, Beans"
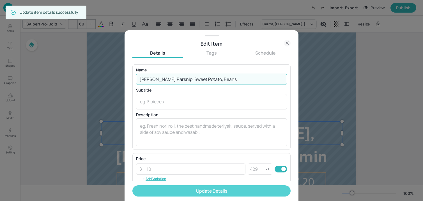
type input "Curry Parsnip, Sweet Potato, Beans"
click at [193, 191] on button "Update Details" at bounding box center [211, 191] width 158 height 11
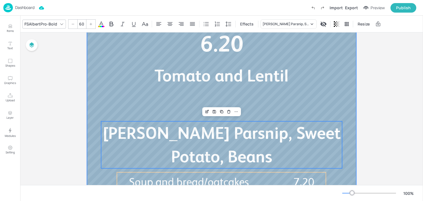
click at [222, 90] on div at bounding box center [221, 72] width 269 height 303
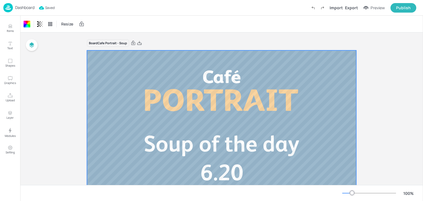
click at [25, 7] on p "Dashboard" at bounding box center [24, 8] width 19 height 4
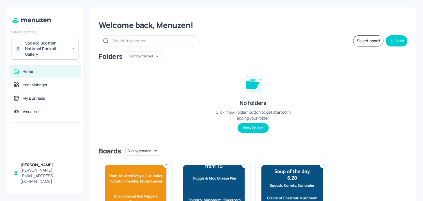
scroll to position [61, 0]
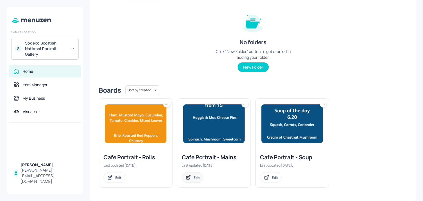
click at [190, 180] on icon at bounding box center [188, 178] width 6 height 6
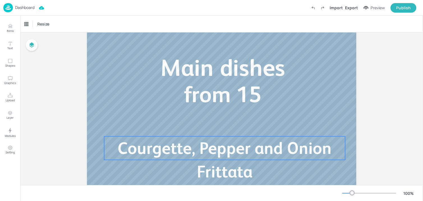
scroll to position [39, 0]
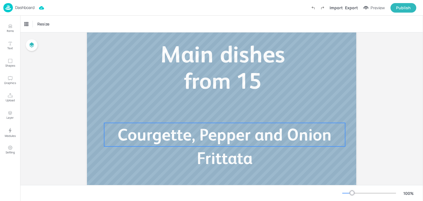
click at [173, 139] on span "Courgette, Pepper and Onion Frittata" at bounding box center [225, 146] width 214 height 43
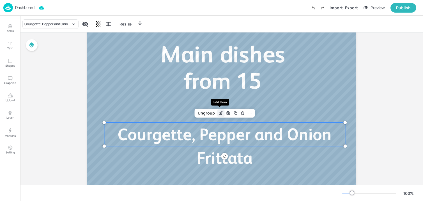
click at [221, 114] on icon "Edit Item" at bounding box center [221, 113] width 5 height 4
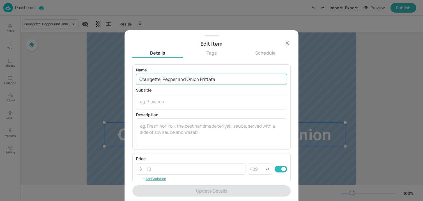
click at [206, 81] on input "Courgette, Pepper and Onion Frittata" at bounding box center [211, 79] width 151 height 11
paste input "hicken Mushroom Pie Frittata of the day with onion, pepper, cheddar and sweetco…"
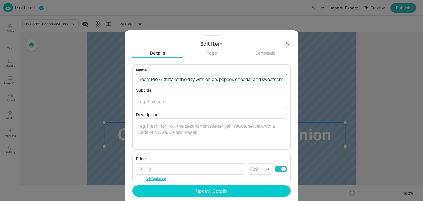
drag, startPoint x: 156, startPoint y: 82, endPoint x: 406, endPoint y: 90, distance: 250.1
click at [406, 90] on div "Edit Item Details Tags Schedule Name Chicken Mushroom Pie Frittata of the day w…" at bounding box center [211, 100] width 423 height 201
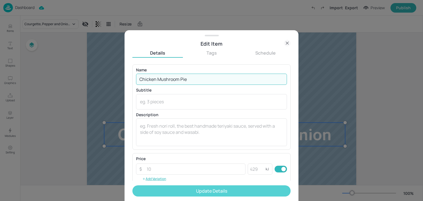
type input "Chicken Mushroom Pie"
click at [220, 191] on button "Update Details" at bounding box center [211, 191] width 158 height 11
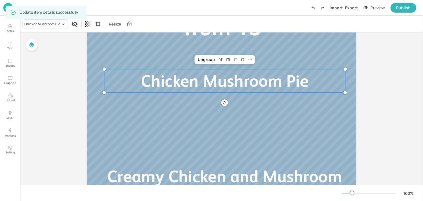
scroll to position [105, 0]
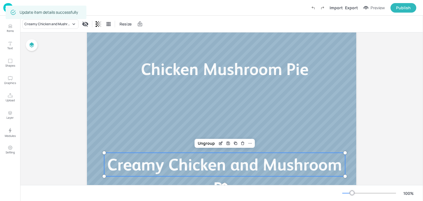
click at [167, 166] on span "Creamy Chicken and Mushroom Pie" at bounding box center [224, 176] width 235 height 43
click at [220, 143] on icon "Edit Item" at bounding box center [221, 143] width 5 height 4
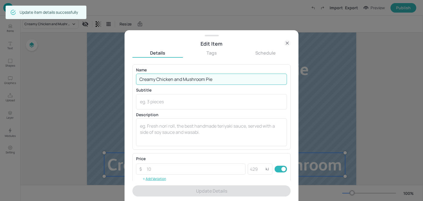
click at [185, 80] on input "Creamy Chicken and Mushroom Pie" at bounding box center [211, 79] width 151 height 11
paste input "Frittata of the day with onion, pepper, cheddar and sweetcorn"
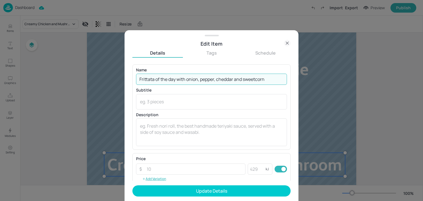
click at [171, 81] on input "Frittata of the day with onion, pepper, cheddar and sweetcorn" at bounding box center [211, 79] width 151 height 11
click at [190, 79] on input "Frittata of the Day with onion, pepper, cheddar and sweetcorn" at bounding box center [211, 79] width 151 height 11
click at [205, 79] on input "Frittata of the Day with Onion, pepper, cheddar and sweetcorn" at bounding box center [211, 79] width 151 height 11
click at [221, 80] on input "Frittata of the Day with Onion, Pepper, cheddar and sweetcorn" at bounding box center [211, 79] width 151 height 11
click at [248, 81] on input "Frittata of the Day with Onion, Pepper, Cheddar and sweetcorn" at bounding box center [211, 79] width 151 height 11
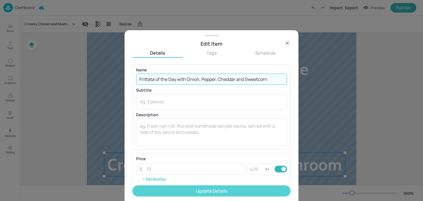
type input "Frittata of the Day with Onion, Pepper, Cheddar and Sweetcorn"
click at [195, 186] on button "Update Details" at bounding box center [211, 191] width 158 height 11
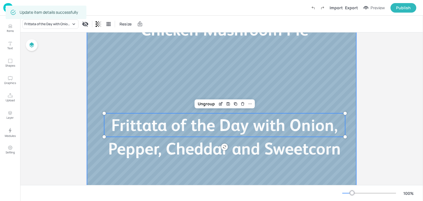
scroll to position [156, 0]
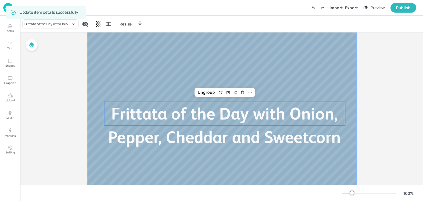
click at [336, 167] on div at bounding box center [221, 46] width 269 height 303
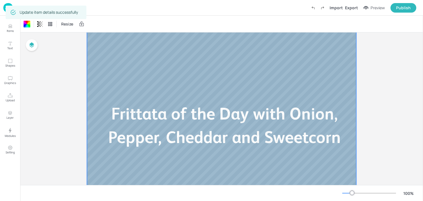
scroll to position [0, 0]
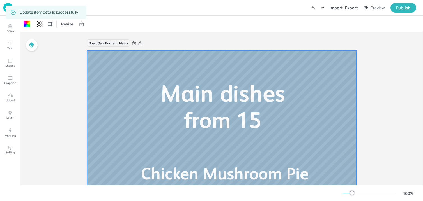
click at [3, 9] on img at bounding box center [8, 7] width 10 height 9
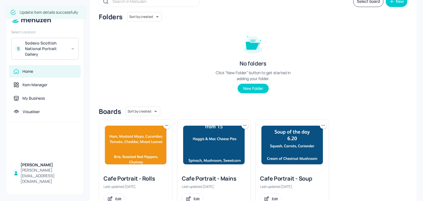
scroll to position [61, 0]
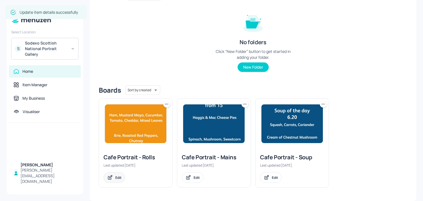
click at [123, 177] on div "Edit" at bounding box center [115, 178] width 22 height 11
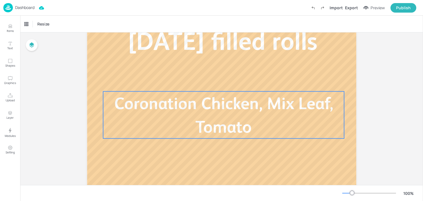
scroll to position [111, 0]
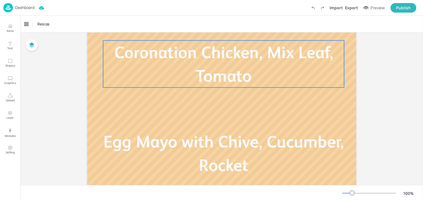
click at [195, 60] on span "Coronation Chicken, Mix Leaf, Tomato" at bounding box center [223, 64] width 219 height 43
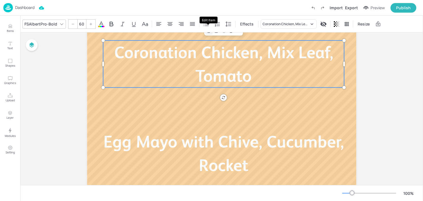
click at [208, 33] on div "Edit Item" at bounding box center [208, 30] width 7 height 7
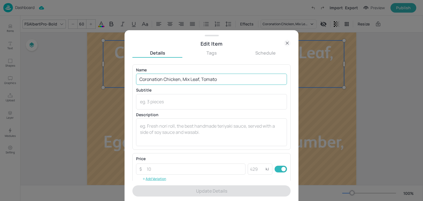
click at [196, 79] on input "Coronation Chicken, Mix Leaf, Tomato" at bounding box center [211, 79] width 151 height 11
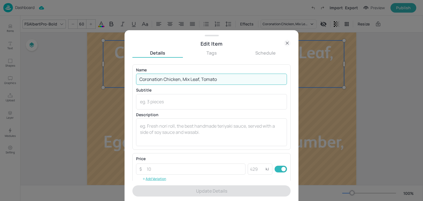
click at [196, 79] on input "Coronation Chicken, Mix Leaf, Tomato" at bounding box center [211, 79] width 151 height 11
paste input "Ham, Cheddar, Tomato, Lettuce. Mustard Mayo Brie, Roast Peppers, Sweet Chilli M…"
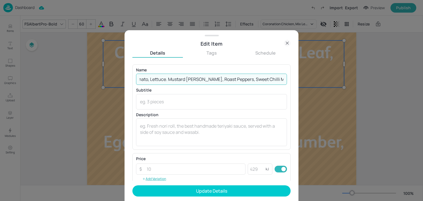
scroll to position [0, 57]
drag, startPoint x: 180, startPoint y: 80, endPoint x: 399, endPoint y: 85, distance: 219.7
click at [399, 85] on div "Edit Item Details Tags Schedule Name Ham, Cheddar, Tomato, Lettuce. Mustard May…" at bounding box center [211, 100] width 423 height 201
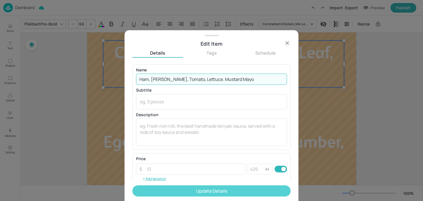
type input "Ham, Cheddar, Tomato, Lettuce. Mustard Mayo"
click at [224, 190] on button "Update Details" at bounding box center [211, 191] width 158 height 11
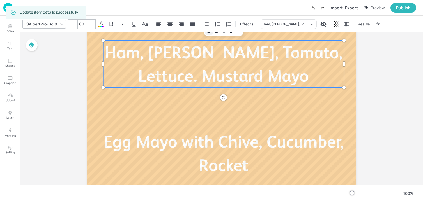
click at [208, 33] on icon "Edit Item" at bounding box center [209, 31] width 5 height 4
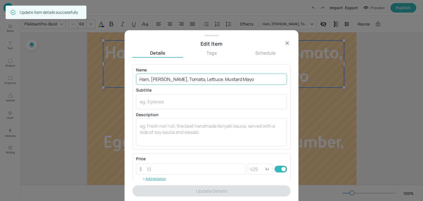
click at [205, 82] on input "Ham, Cheddar, Tomato, Lettuce. Mustard Mayo" at bounding box center [211, 79] width 151 height 11
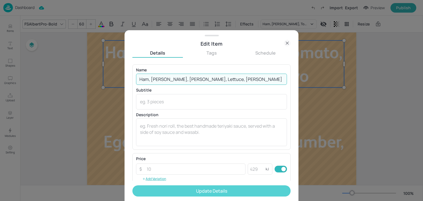
type input "Ham, Cheddar, Tomato, Lettuce, Mustard Mayo"
click at [189, 187] on button "Update Details" at bounding box center [211, 191] width 158 height 11
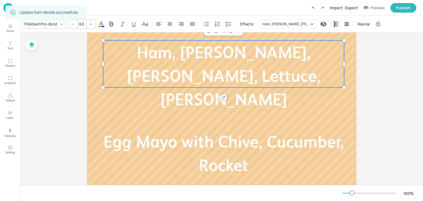
type input "60"
click at [121, 148] on span "Egg Mayo with Chive, Cucumber, Rocket" at bounding box center [224, 153] width 240 height 43
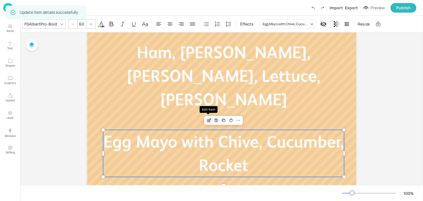
click at [207, 118] on div "Edit Item" at bounding box center [208, 120] width 7 height 7
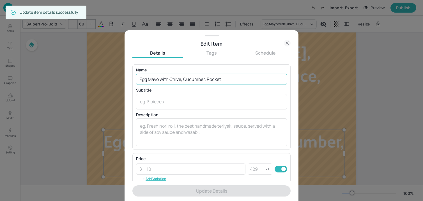
click at [184, 80] on input "Egg Mayo with Chive, Cucumber, Rocket" at bounding box center [211, 79] width 151 height 11
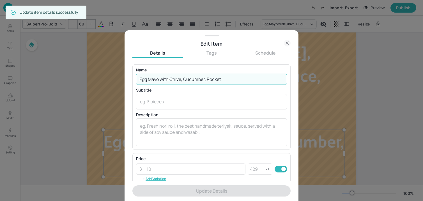
click at [184, 80] on input "Egg Mayo with Chive, Cucumber, Rocket" at bounding box center [211, 79] width 151 height 11
paste input "Brie, Roast Peppers, Sweet Chilli Mayo, Mix Leaves"
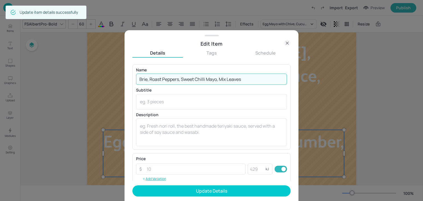
type input "Brie, Roast Peppers, Sweet Chilli Mayo, Mix Leaves"
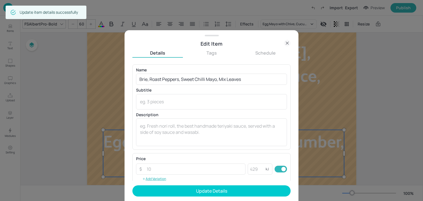
click at [197, 184] on form "Name Brie, Roast Peppers, Sweet Chilli Mayo, Mix Leaves ​ Subtitle x ​ Descript…" at bounding box center [211, 133] width 158 height 137
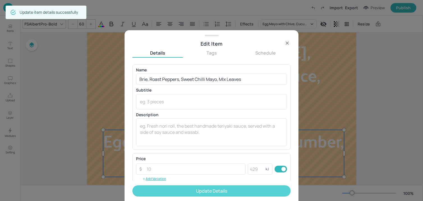
click at [197, 186] on button "Update Details" at bounding box center [211, 191] width 158 height 11
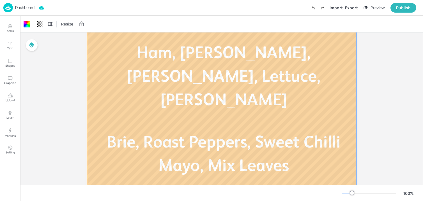
click at [29, 10] on p "Dashboard" at bounding box center [24, 8] width 19 height 4
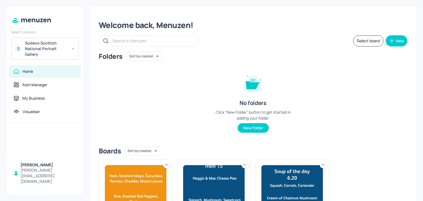
click at [45, 53] on div "Sodexo Scottish National Portrait Gallery" at bounding box center [46, 48] width 42 height 17
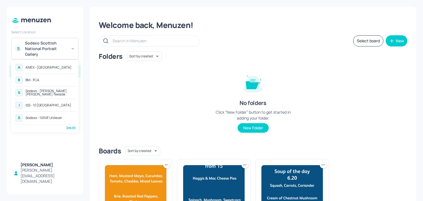
click at [70, 127] on div "See All" at bounding box center [45, 128] width 62 height 4
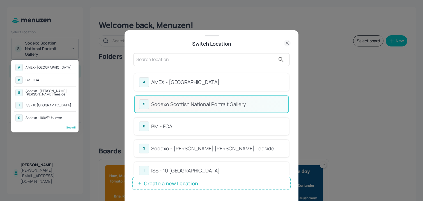
click at [243, 74] on div at bounding box center [211, 100] width 423 height 201
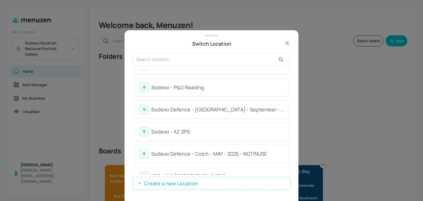
scroll to position [208, 0]
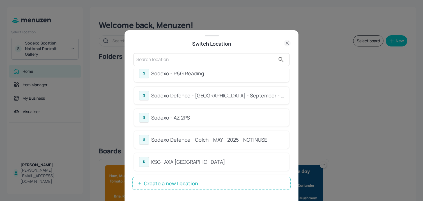
click at [261, 97] on div "Sodexo Defence - [GEOGRAPHIC_DATA] - September - 2025" at bounding box center [217, 96] width 133 height 8
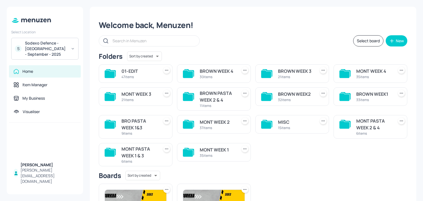
click at [212, 34] on div "Welcome back, Menuzen! Select board New Folders Sort by created id ​ 01-EDIT 47…" at bounding box center [253, 151] width 327 height 288
click at [139, 98] on div "21 items" at bounding box center [138, 100] width 35 height 5
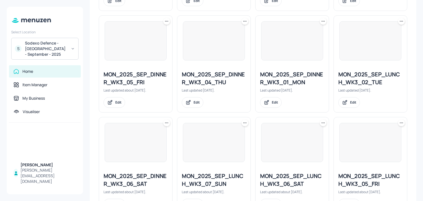
scroll to position [578, 0]
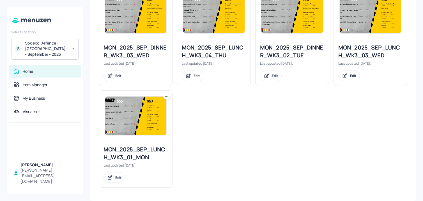
click at [165, 96] on icon at bounding box center [165, 96] width 1 height 1
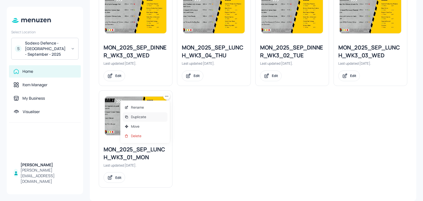
click at [163, 115] on div "Duplicate" at bounding box center [145, 117] width 45 height 10
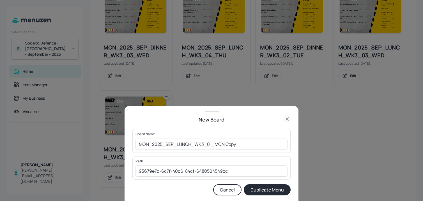
click at [134, 143] on div "Board Name MON_2025_SEP_LUNCH_WK3_01_MON Copy ​" at bounding box center [211, 141] width 158 height 24
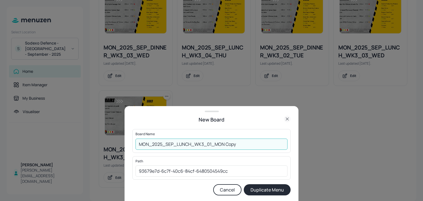
click at [137, 143] on input "MON_2025_SEP_LUNCH_WK3_01_MON Copy" at bounding box center [211, 144] width 152 height 11
click at [250, 148] on input "01ED_MON_2025_SEP_LUNCH_WK3_01_MON Copy" at bounding box center [211, 144] width 152 height 11
type input "01ED_MON_2025_SEP_LUNCH_WK3_01_MON_220925"
click at [244, 185] on button "Duplicate Menu" at bounding box center [267, 190] width 47 height 11
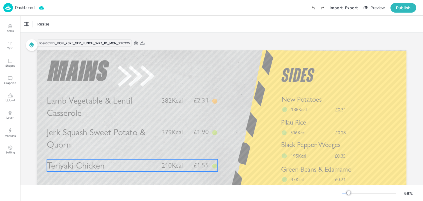
click at [98, 166] on span "Teriyaki Chicken" at bounding box center [76, 165] width 58 height 11
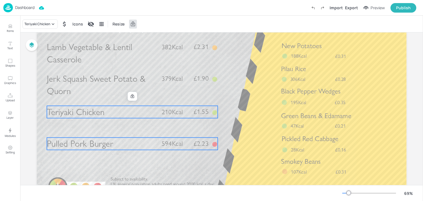
scroll to position [60, 0]
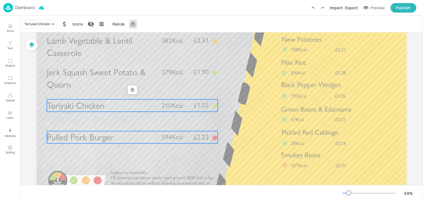
click at [93, 140] on span "Pulled Pork Burger" at bounding box center [80, 137] width 66 height 11
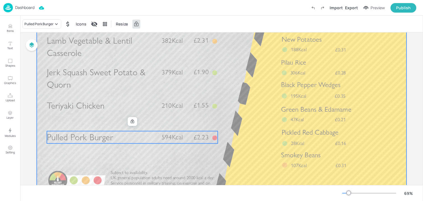
click at [87, 165] on div at bounding box center [222, 94] width 370 height 208
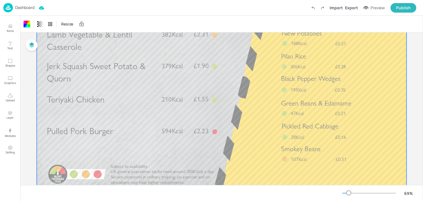
scroll to position [67, 0]
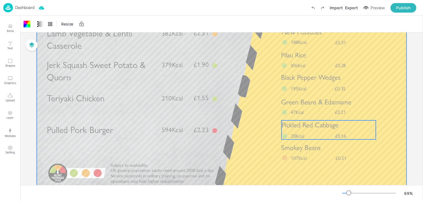
click at [296, 136] on span "28Kcal" at bounding box center [297, 136] width 13 height 6
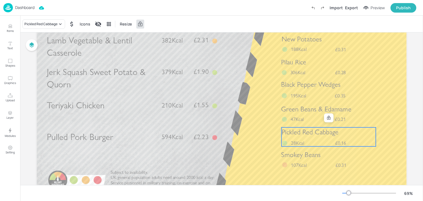
scroll to position [62, 0]
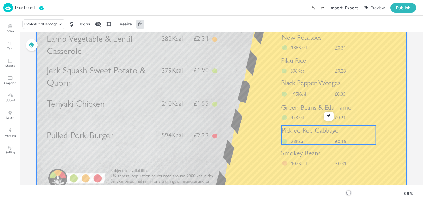
click at [311, 114] on div "Green Beans & Edamame £0.21 47Kcal" at bounding box center [328, 112] width 94 height 19
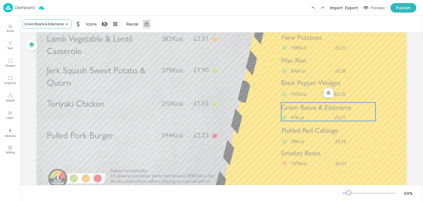
click at [60, 20] on div "Green Beans & Edamame" at bounding box center [46, 24] width 49 height 10
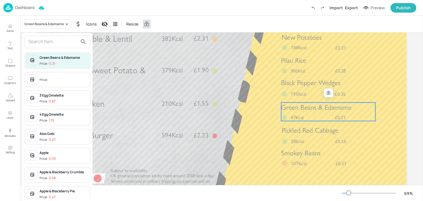
click at [54, 38] on input "text" at bounding box center [52, 41] width 49 height 9
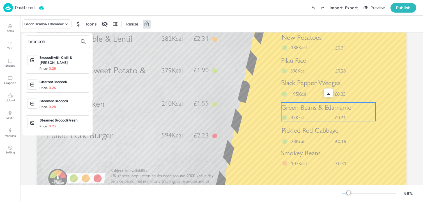
type input "broccoli"
click at [70, 99] on div "Steamed Broccoli" at bounding box center [64, 101] width 48 height 5
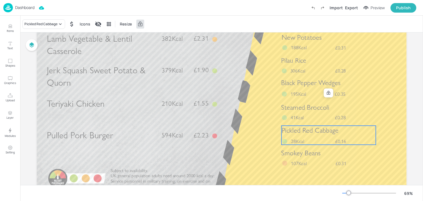
click at [317, 137] on div "Pickled Red Cabbage £0.16 28Kcal" at bounding box center [329, 135] width 94 height 19
click at [35, 26] on div "Pickled Red Cabbage" at bounding box center [40, 24] width 33 height 5
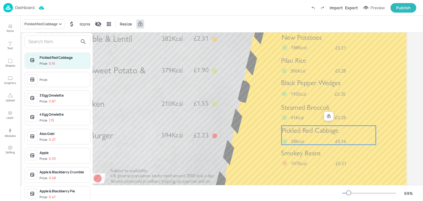
click at [36, 39] on input "text" at bounding box center [52, 41] width 49 height 9
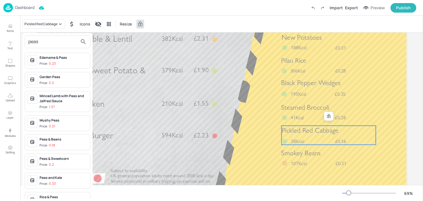
type input "peas"
click at [50, 78] on div "Garden Peas" at bounding box center [64, 77] width 48 height 5
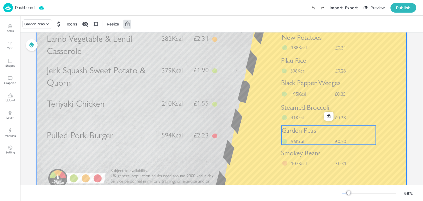
click at [391, 114] on div at bounding box center [222, 92] width 370 height 208
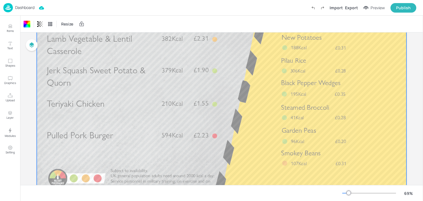
scroll to position [0, 0]
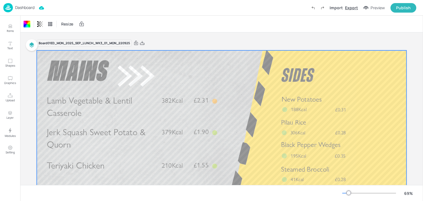
click at [355, 10] on div "Export" at bounding box center [351, 8] width 13 height 6
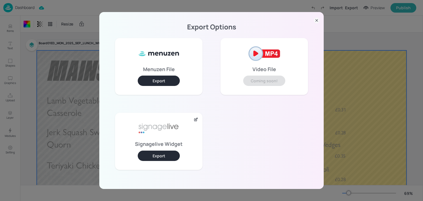
click at [162, 158] on button "Export" at bounding box center [159, 156] width 42 height 10
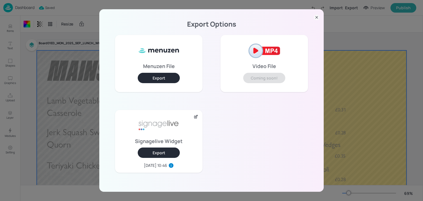
click at [62, 24] on div "Export Options Menuzen File Export Video File Coming soon! Signagelive Widget E…" at bounding box center [211, 100] width 423 height 201
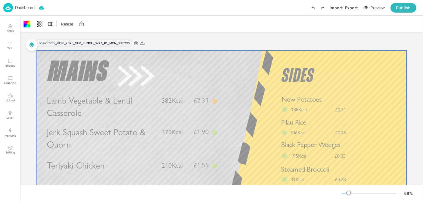
click at [21, 9] on p "Dashboard" at bounding box center [24, 8] width 19 height 4
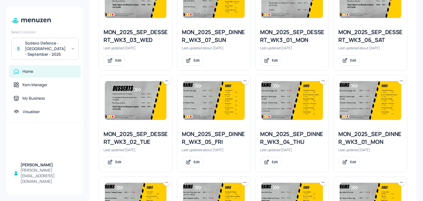
scroll to position [208, 0]
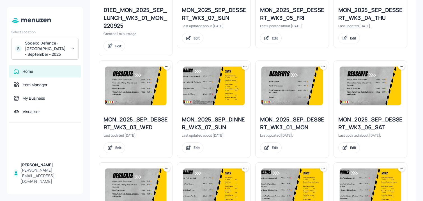
click at [324, 66] on icon at bounding box center [324, 66] width 1 height 1
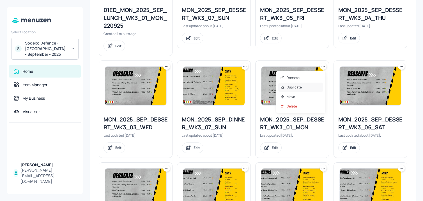
click at [289, 90] on p "Duplicate" at bounding box center [294, 87] width 15 height 5
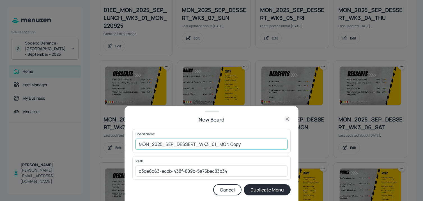
click at [137, 147] on input "MON_2025_SEP_DESSERT_WK3_01_MON Copy" at bounding box center [211, 144] width 152 height 11
click at [272, 140] on input "01_ED_MON_2025_SEP_DESSERT_WK3_01_MON Copy" at bounding box center [211, 144] width 152 height 11
click at [274, 146] on input "01_ED_MON_2025_SEP_DESSERT_WK3_01_MON Copy" at bounding box center [211, 144] width 152 height 11
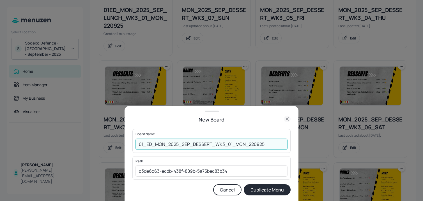
type input "01_ED_MON_2025_SEP_DESSERT_WK3_01_MON_220925"
click at [244, 185] on button "Duplicate Menu" at bounding box center [267, 190] width 47 height 11
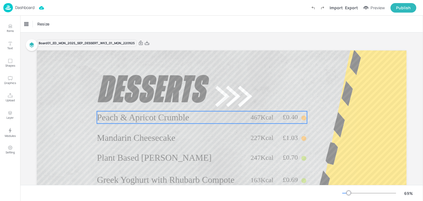
click at [170, 119] on span "Peach & Apricot Crumble" at bounding box center [143, 117] width 92 height 10
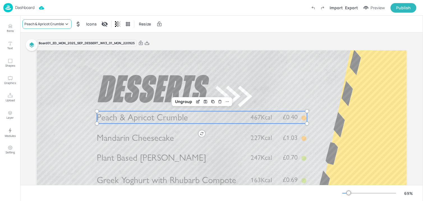
click at [55, 25] on div "Peach & Apricot Crumble" at bounding box center [44, 24] width 40 height 5
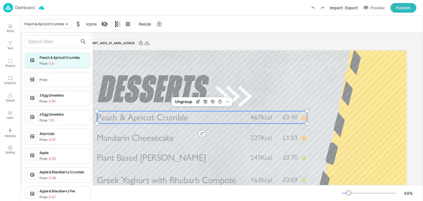
click at [50, 40] on input "text" at bounding box center [52, 41] width 49 height 9
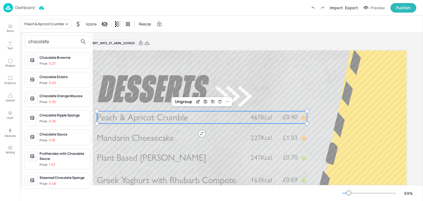
type input "chocolate"
click at [63, 119] on span "Price: 0.26" at bounding box center [64, 121] width 48 height 5
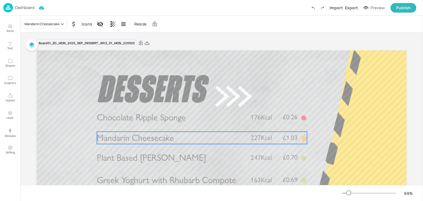
click at [131, 140] on span "Mandarin Cheesecake" at bounding box center [135, 138] width 77 height 11
click at [37, 22] on div "Mandarin Cheesecake" at bounding box center [41, 24] width 35 height 5
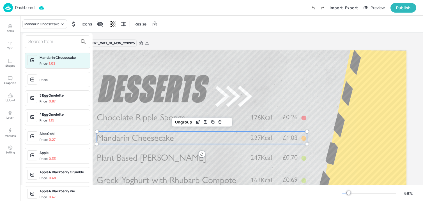
click at [37, 39] on input "text" at bounding box center [52, 41] width 49 height 9
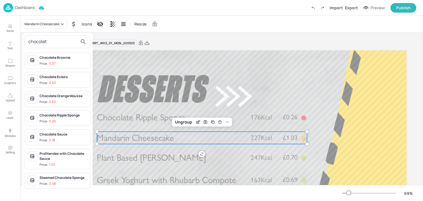
type input "chocolat"
click at [51, 135] on div "Chocolate Sauce" at bounding box center [64, 134] width 48 height 5
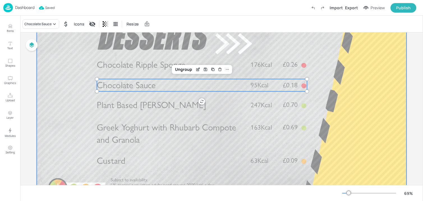
scroll to position [55, 0]
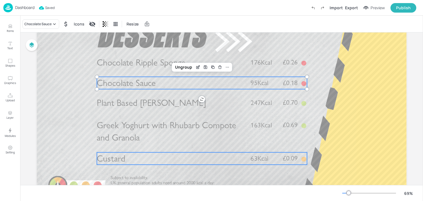
click at [119, 169] on div at bounding box center [222, 100] width 370 height 208
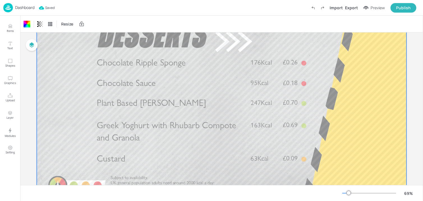
click at [118, 162] on span "Custard" at bounding box center [111, 158] width 28 height 11
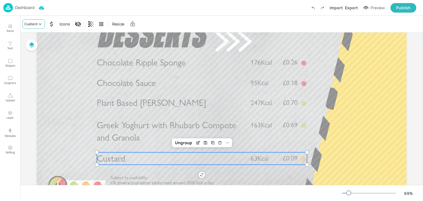
click at [35, 26] on div "Custard" at bounding box center [30, 24] width 13 height 5
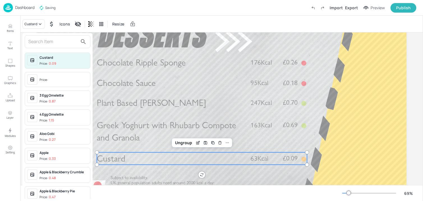
click at [35, 39] on input "text" at bounding box center [52, 41] width 49 height 9
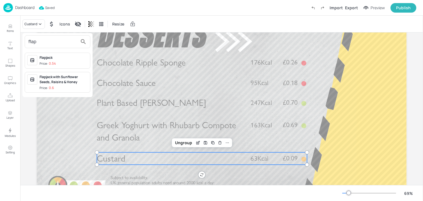
type input "flap"
click at [48, 56] on div "Flapjack" at bounding box center [64, 57] width 48 height 5
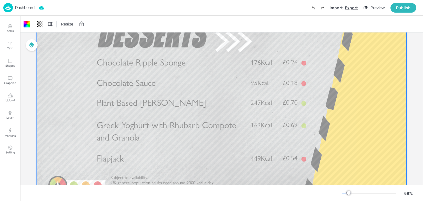
click at [356, 7] on div "Export" at bounding box center [351, 8] width 13 height 6
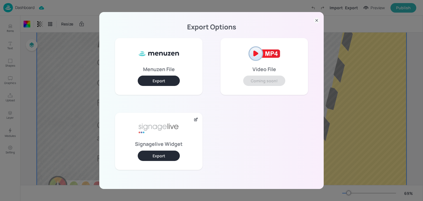
click at [169, 156] on button "Export" at bounding box center [159, 156] width 42 height 10
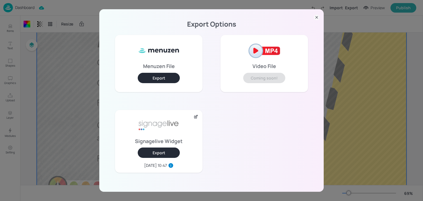
click at [317, 14] on div at bounding box center [317, 17] width 6 height 8
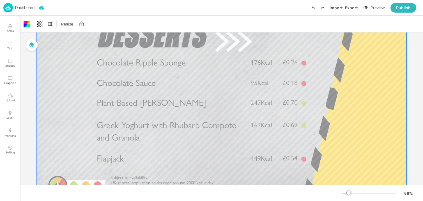
scroll to position [0, 0]
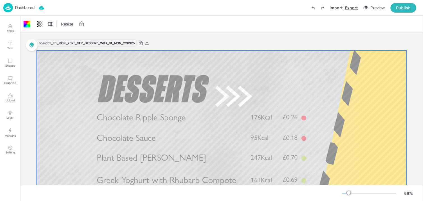
click at [349, 6] on div "Export" at bounding box center [351, 8] width 13 height 6
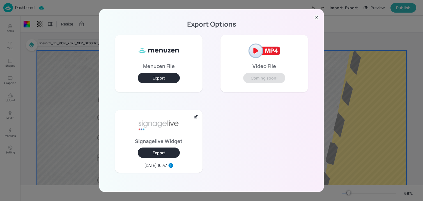
click at [165, 156] on button "Export" at bounding box center [159, 153] width 42 height 10
click at [77, 47] on div "Export Options Menuzen File Export Video File Coming soon! Signagelive Widget E…" at bounding box center [211, 100] width 423 height 201
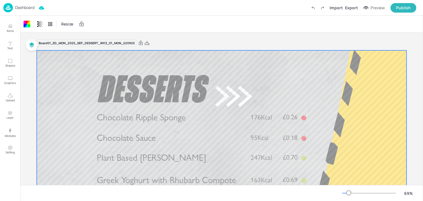
click at [22, 11] on div "Dashboard" at bounding box center [18, 7] width 31 height 9
